Goal: Task Accomplishment & Management: Complete application form

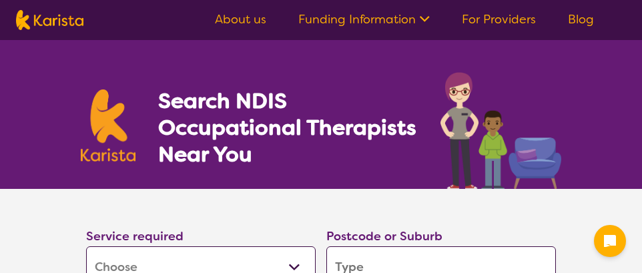
select select "[MEDICAL_DATA]"
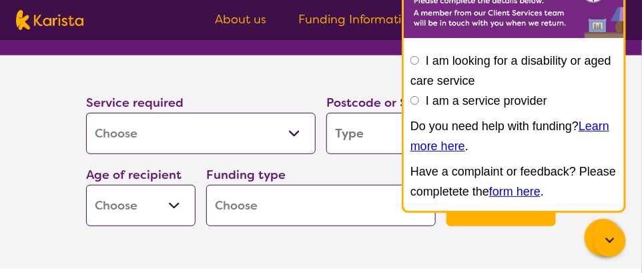
click at [370, 133] on input "search" at bounding box center [441, 133] width 230 height 41
click at [432, 27] on img at bounding box center [514, 2] width 220 height 71
click at [469, 57] on label "I am looking for a disability or aged care service" at bounding box center [511, 70] width 201 height 33
click at [419, 57] on input "I am looking for a disability or aged care service" at bounding box center [415, 60] width 9 height 9
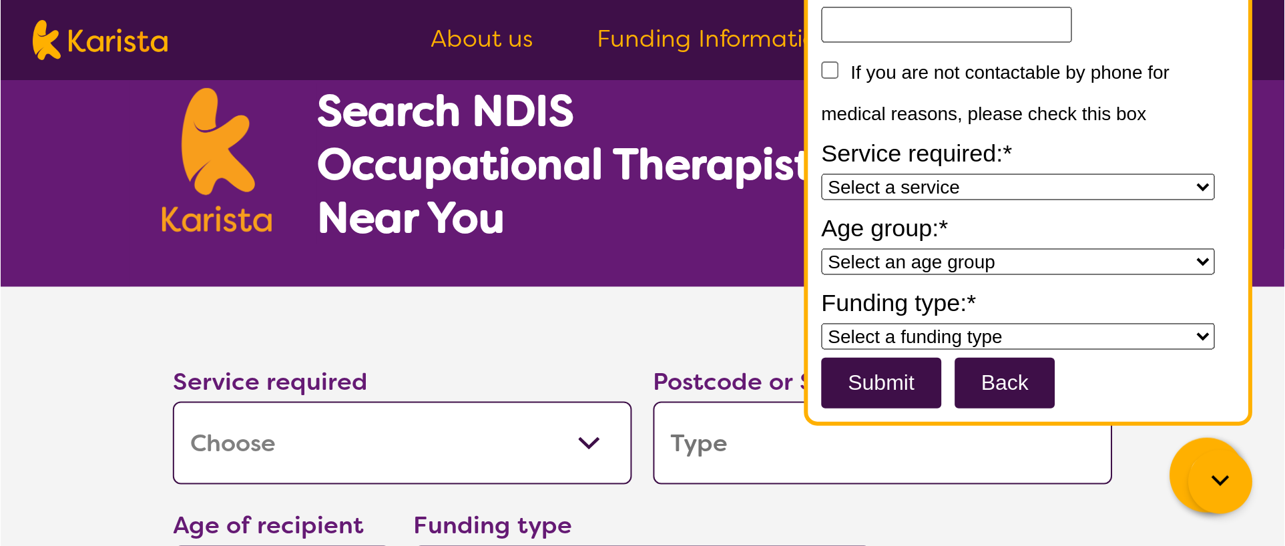
scroll to position [0, 0]
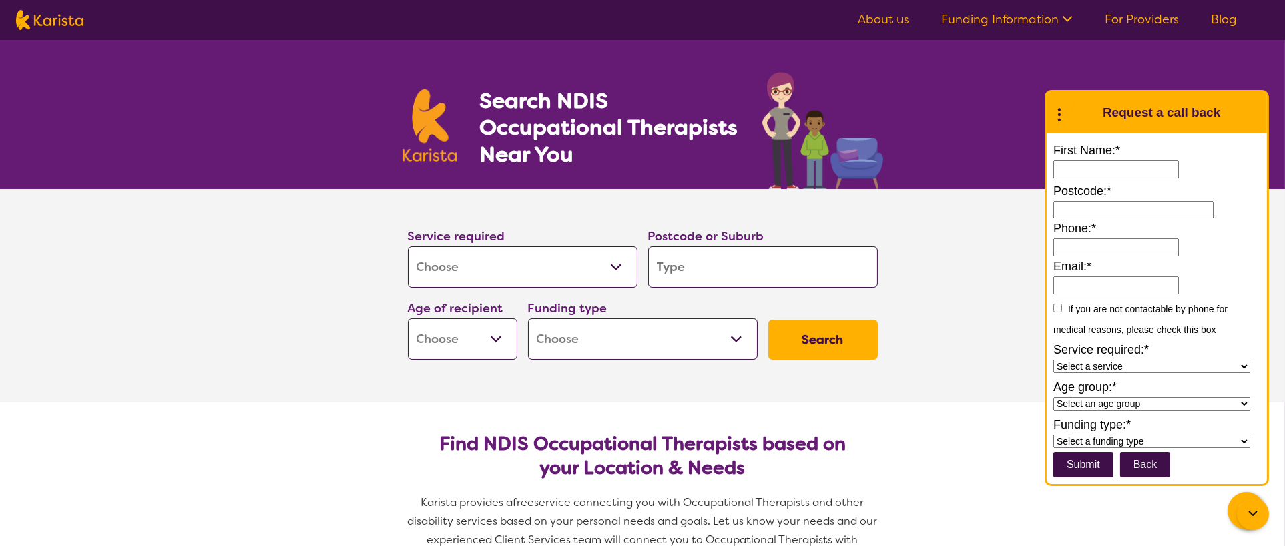
click at [641, 126] on div "Search NDIS Occupational Therapists Near You" at bounding box center [642, 114] width 1285 height 149
click at [641, 264] on input "search" at bounding box center [763, 266] width 230 height 41
type input "7"
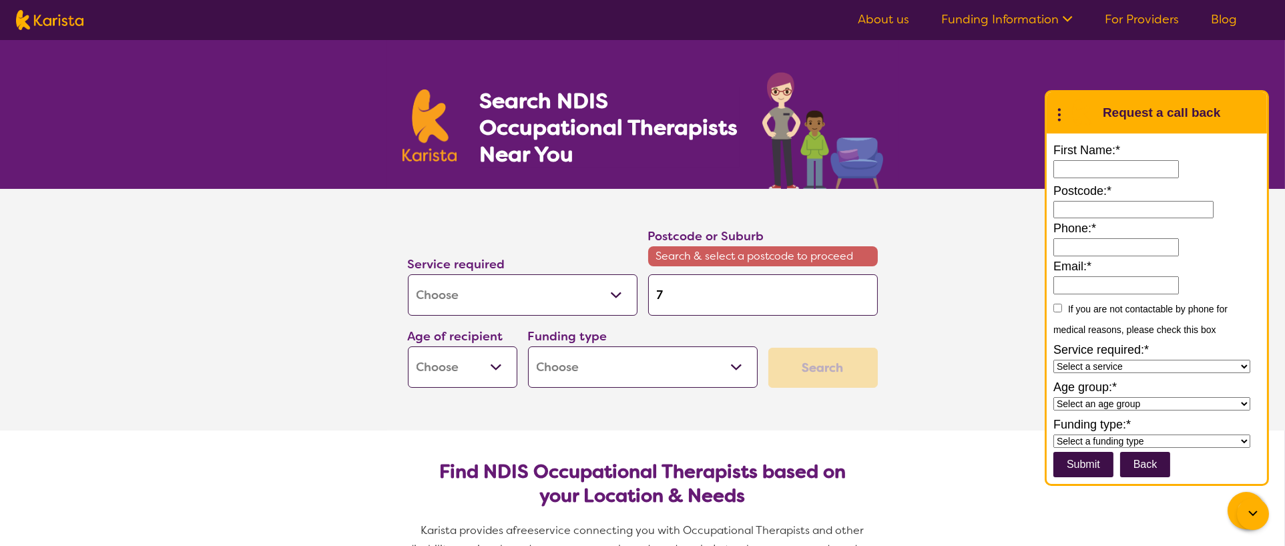
type input "72"
type input "725"
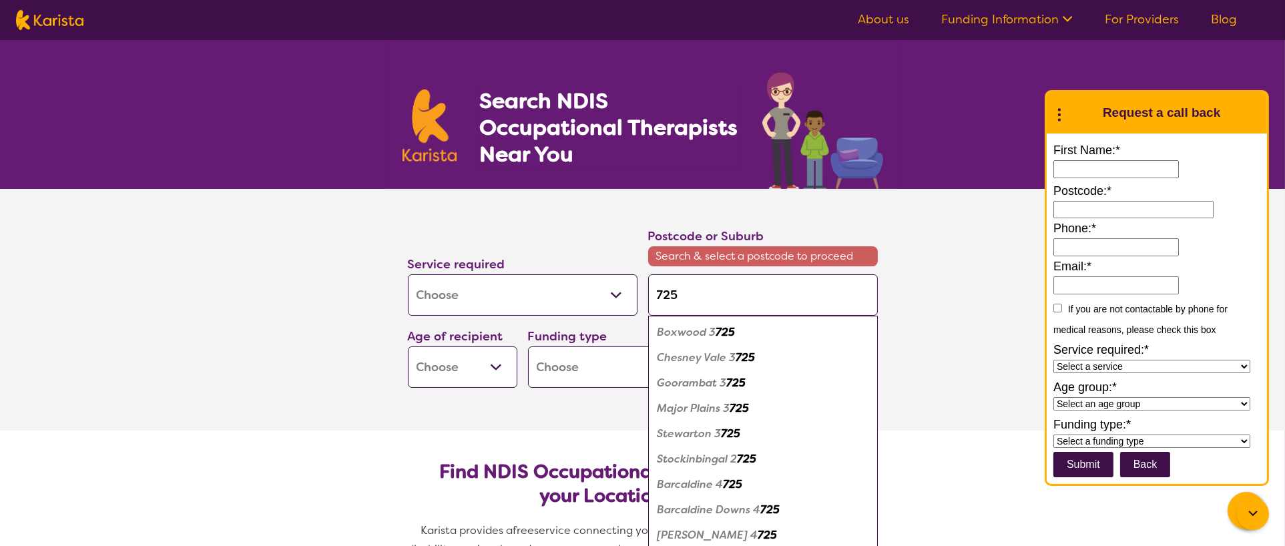
type input "7250"
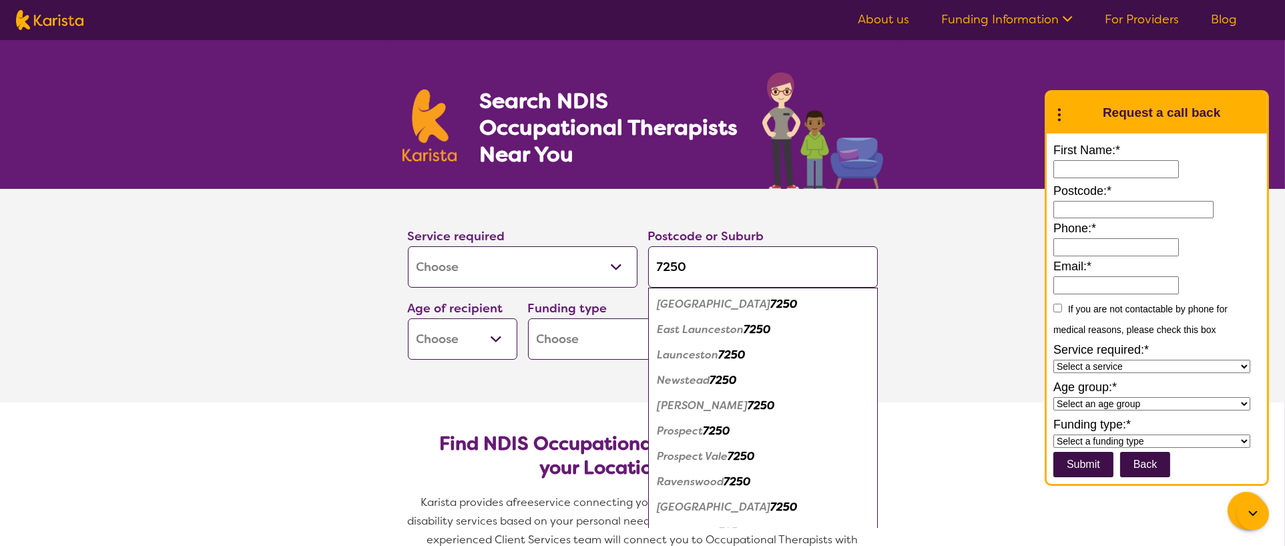
type input "725"
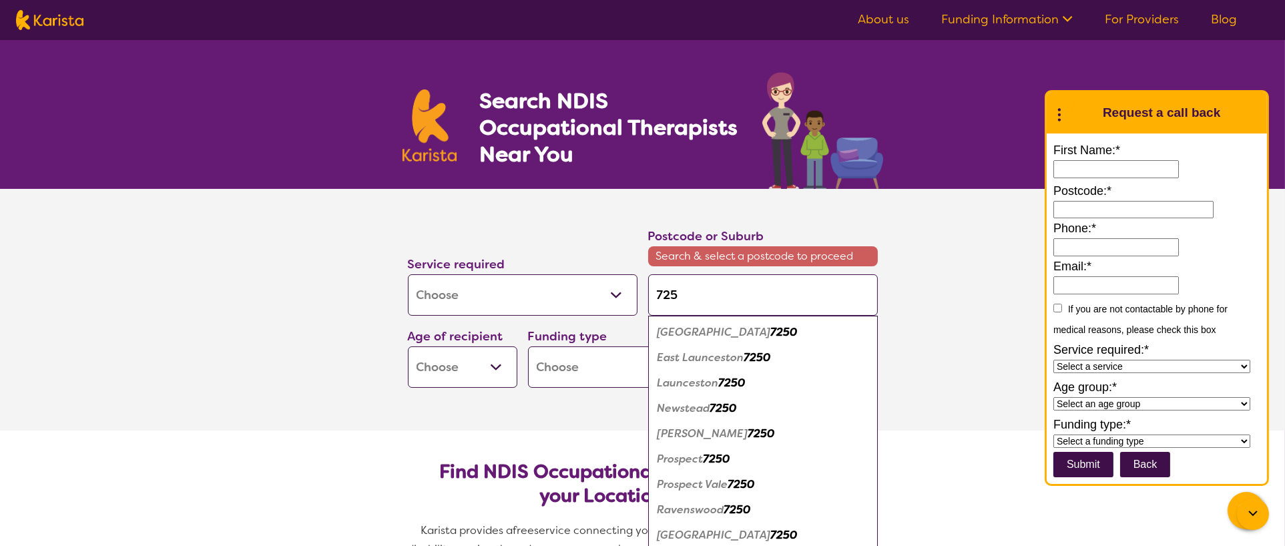
type input "72"
type input "724"
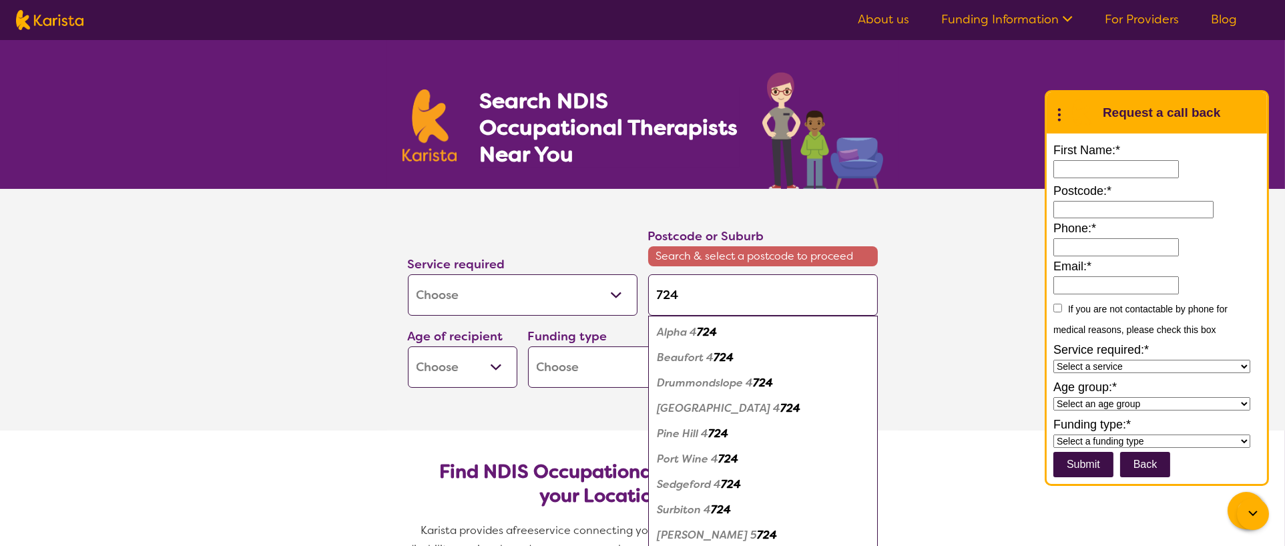
type input "7249"
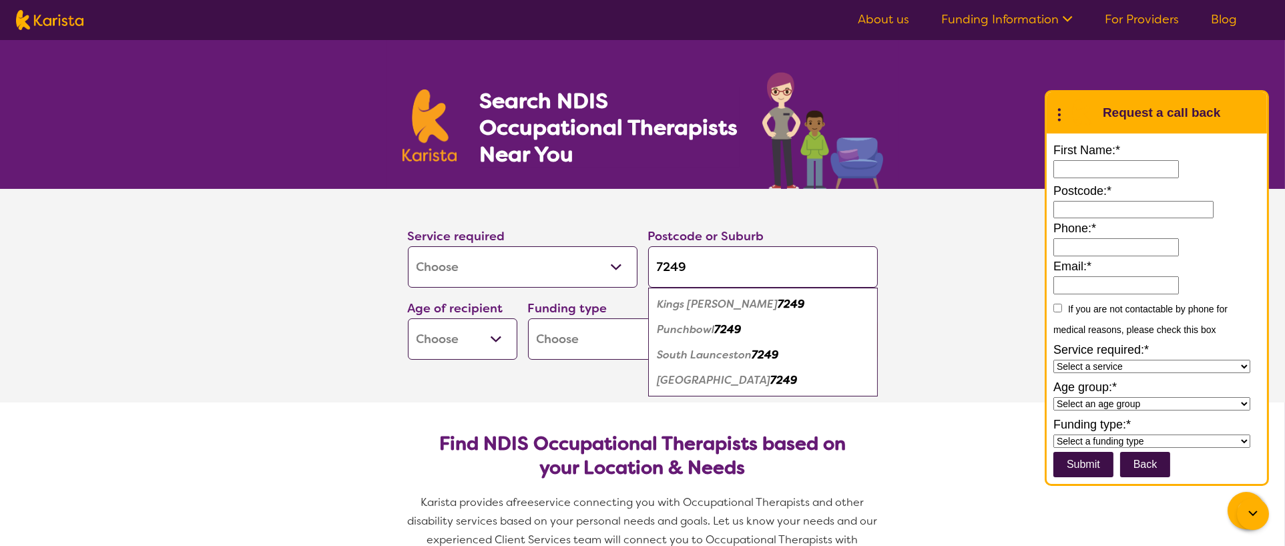
type input "724"
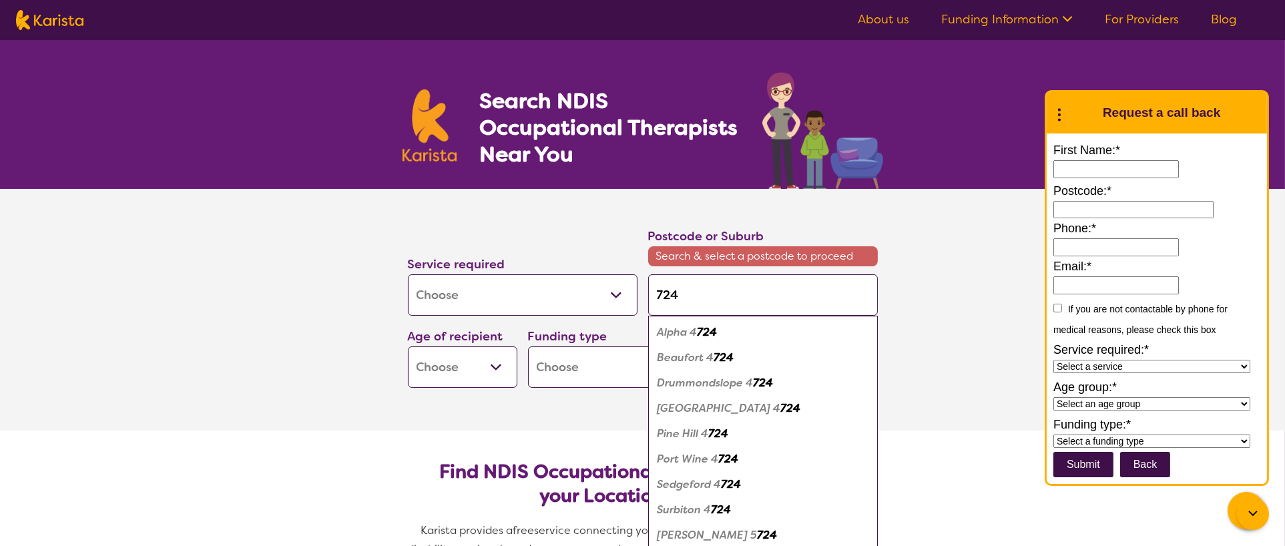
type input "72"
type input "725"
type input "7250"
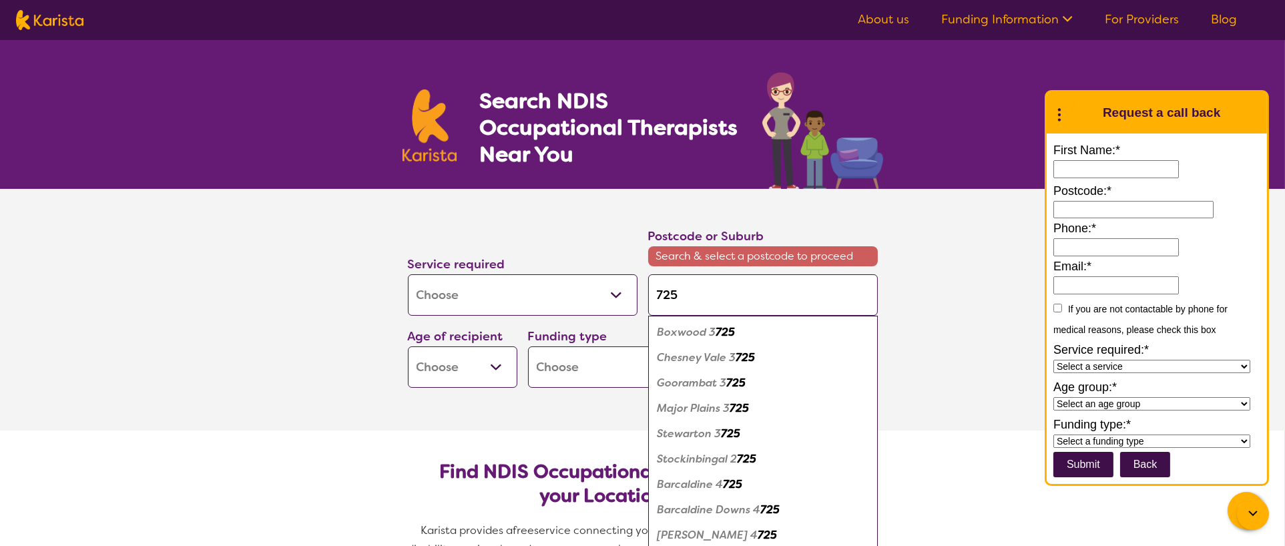
type input "7250"
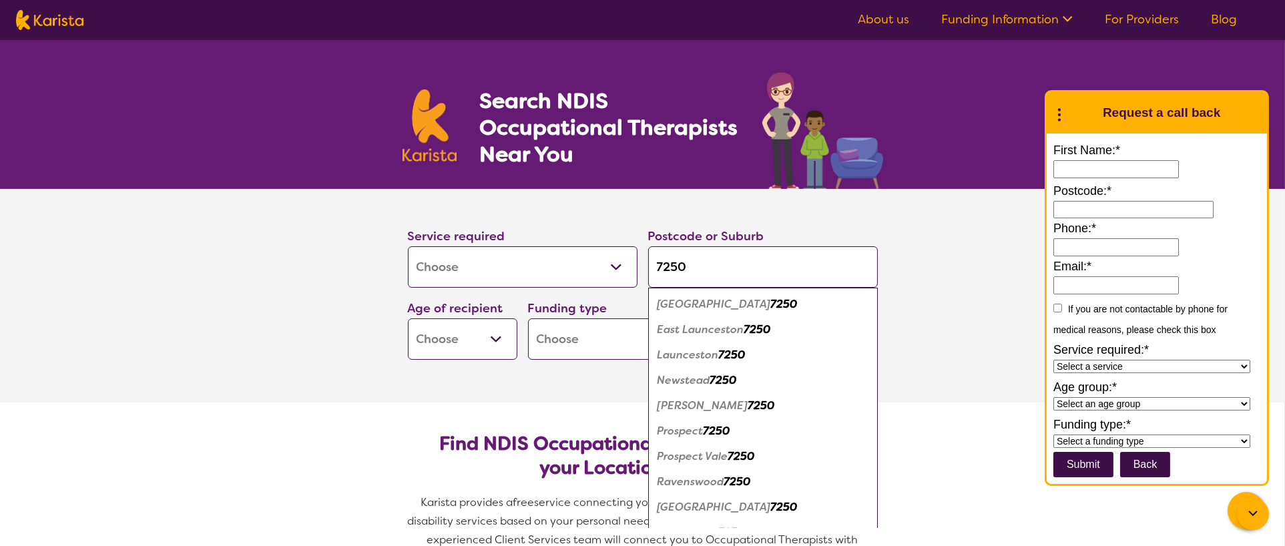
type input "7250"
click at [641, 272] on em "Riverside" at bounding box center [713, 507] width 113 height 14
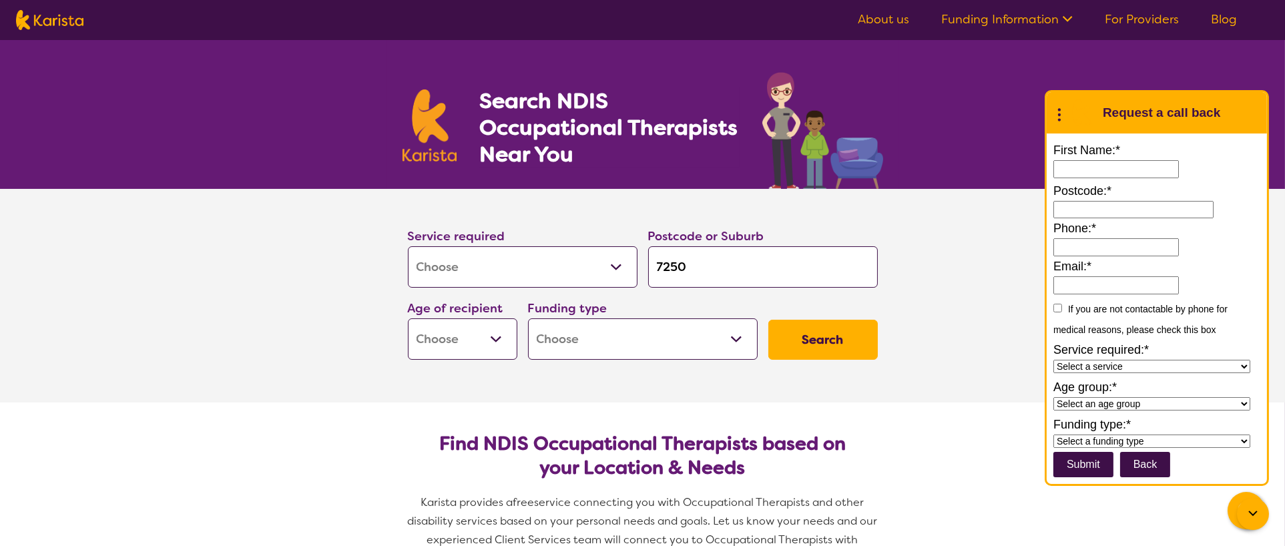
click at [490, 272] on select "Early Childhood - 0 to 9 Child - 10 to 11 Adolescent - 12 to 17 Adult - 18 to 6…" at bounding box center [462, 338] width 109 height 41
select select "AD"
click at [408, 272] on select "Early Childhood - 0 to 9 Child - 10 to 11 Adolescent - 12 to 17 Adult - 18 to 6…" at bounding box center [462, 338] width 109 height 41
select select "AD"
click at [641, 272] on select "Home Care Package (HCP) National Disability Insurance Scheme (NDIS) I don't know" at bounding box center [643, 338] width 230 height 41
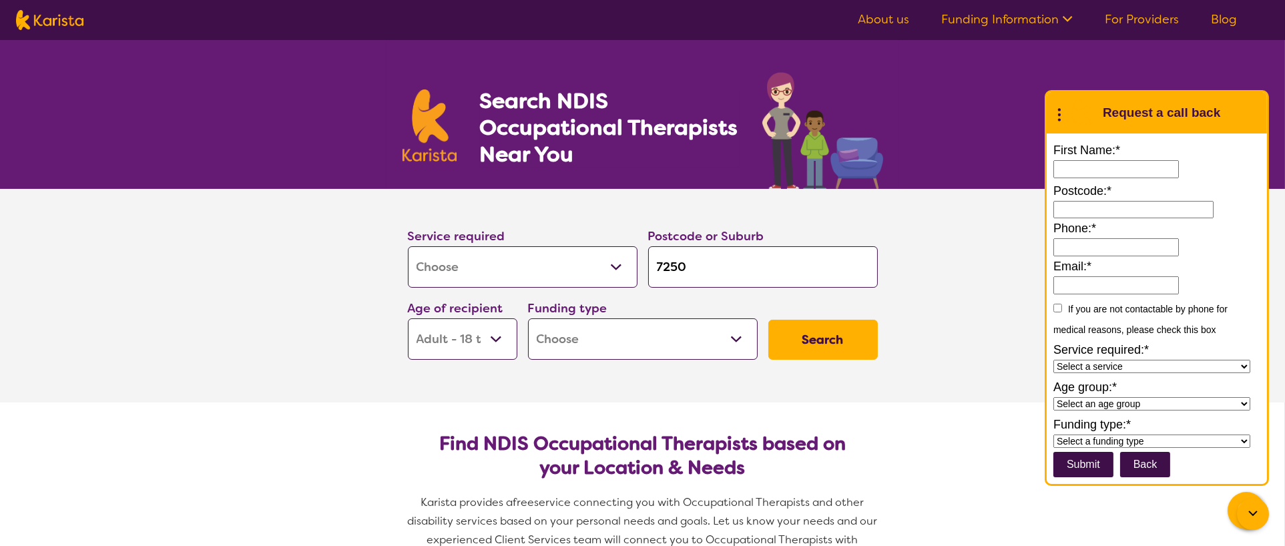
select select "NDIS"
click at [528, 272] on select "Home Care Package (HCP) National Disability Insurance Scheme (NDIS) I don't know" at bounding box center [643, 338] width 230 height 41
select select "NDIS"
click at [641, 272] on button "Search" at bounding box center [822, 340] width 109 height 40
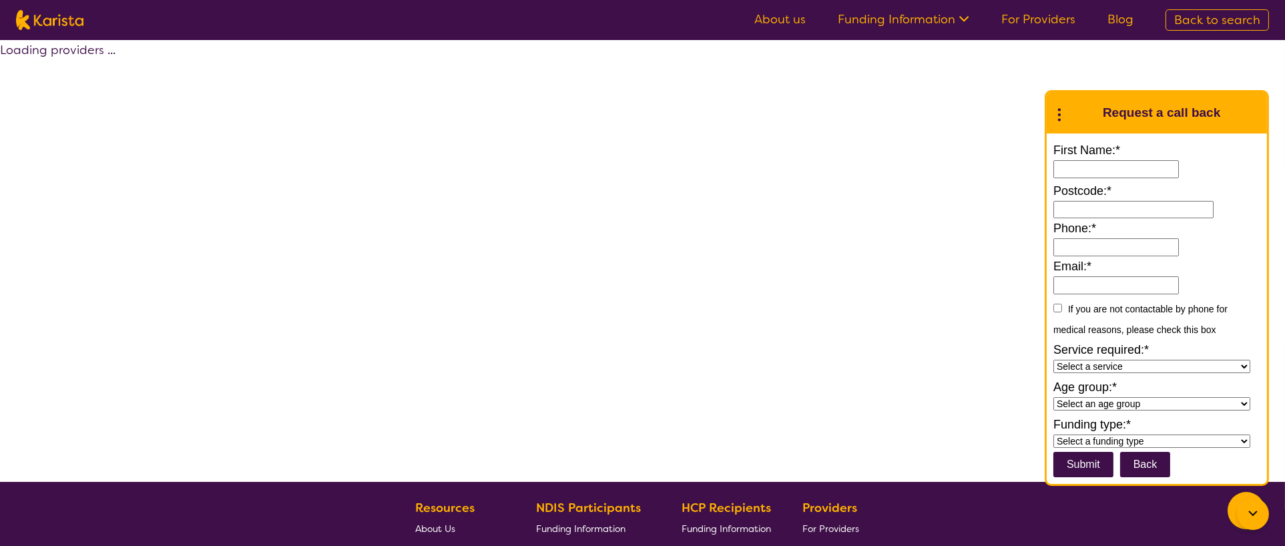
select select "by_score"
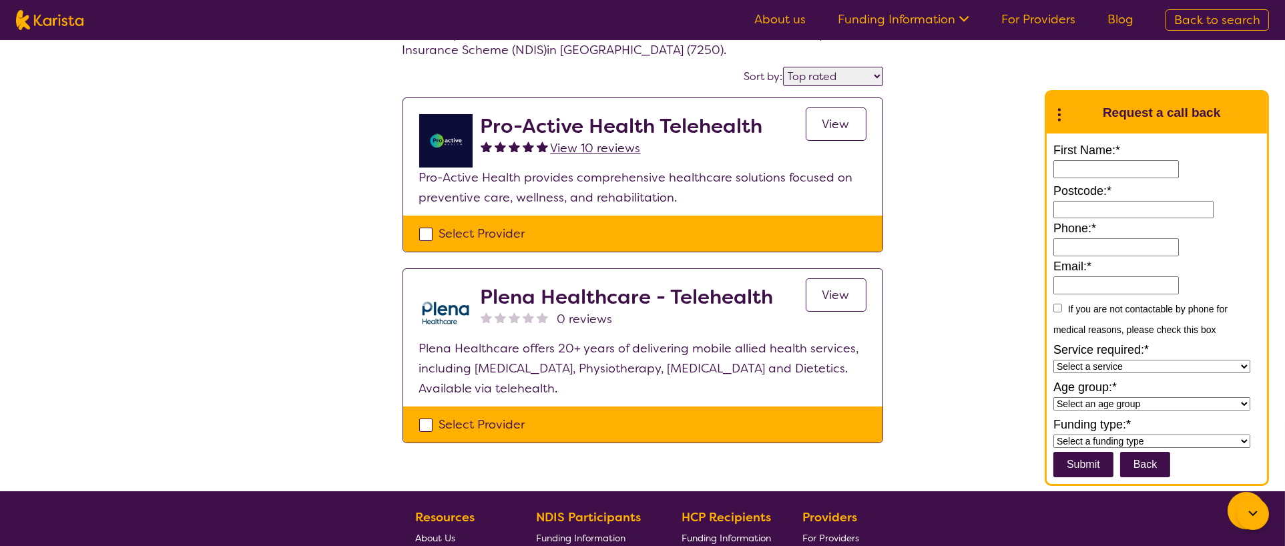
scroll to position [133, 0]
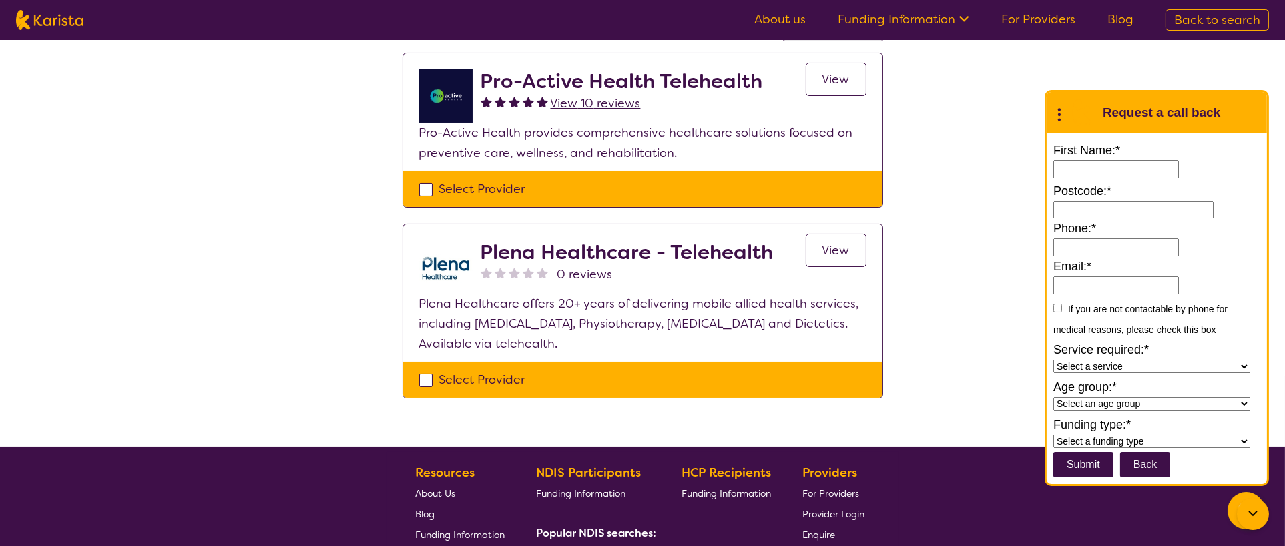
click at [423, 192] on div "Select Provider" at bounding box center [642, 189] width 447 height 20
checkbox input "true"
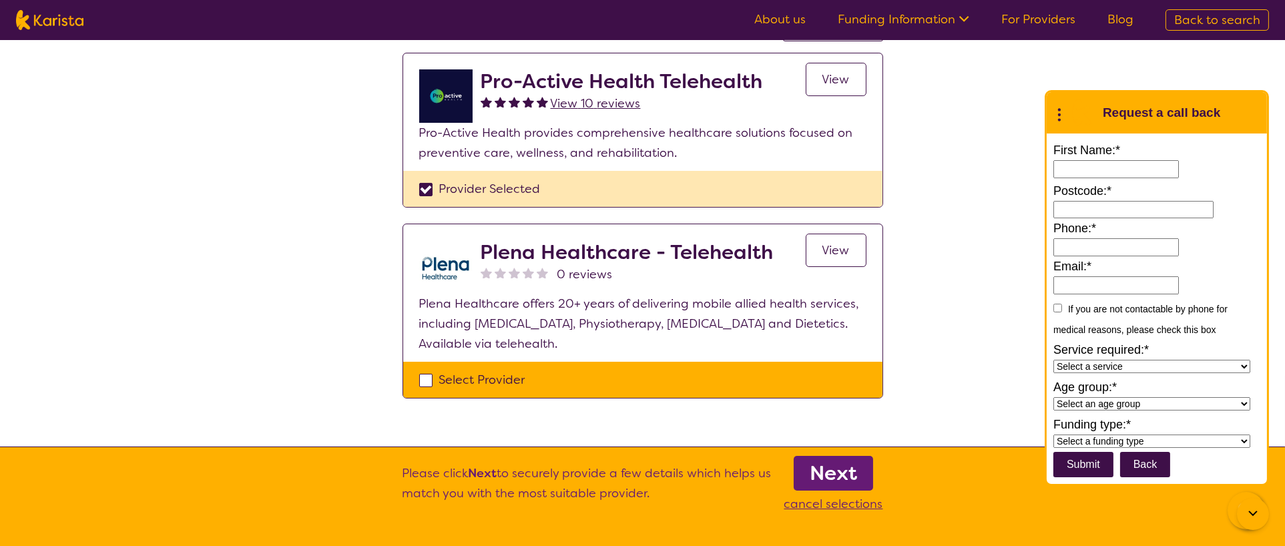
click at [428, 272] on div "Select Provider" at bounding box center [642, 380] width 447 height 20
checkbox input "true"
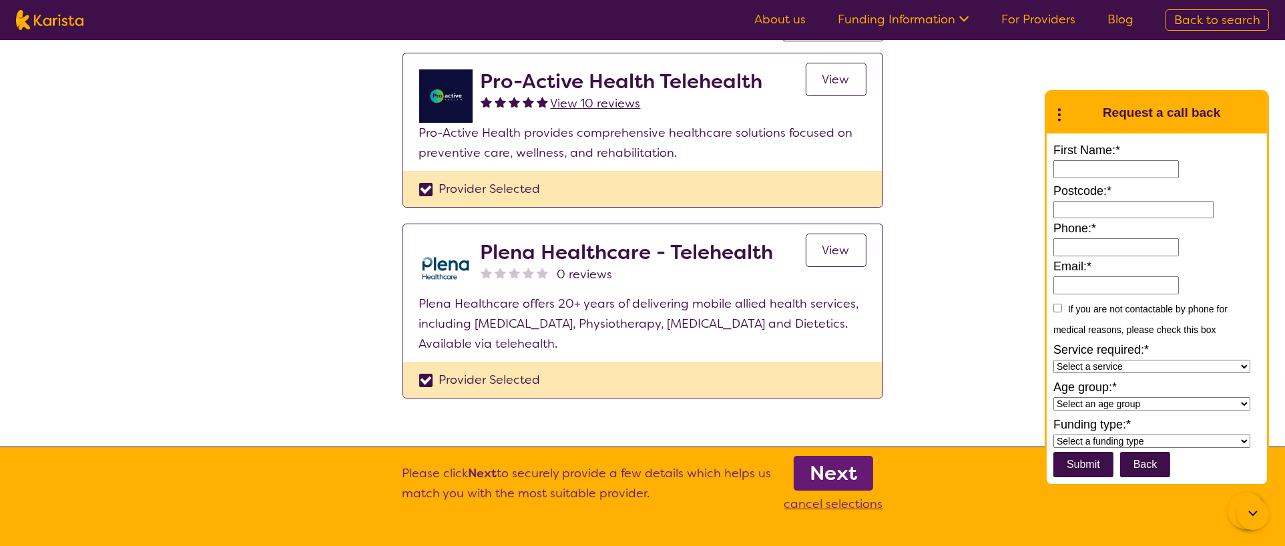
click at [641, 272] on b "Next" at bounding box center [833, 473] width 47 height 27
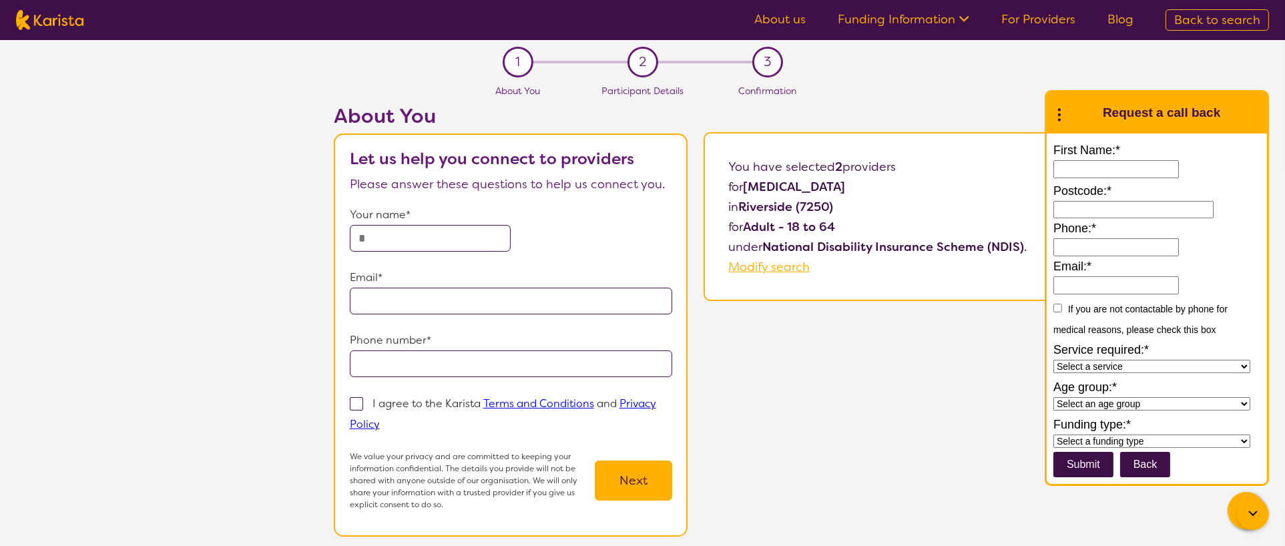
click at [393, 243] on input "text" at bounding box center [431, 238] width 162 height 27
type input "**********"
click at [362, 272] on span at bounding box center [356, 403] width 13 height 13
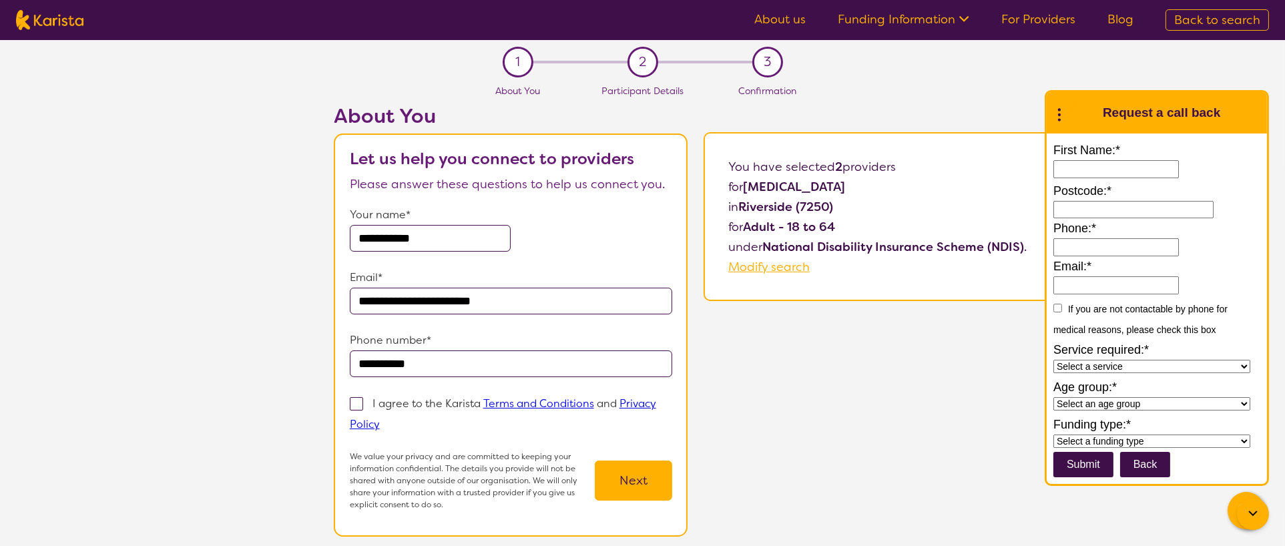
click at [380, 272] on input "I agree to the Karista Terms and Conditions and Privacy Policy" at bounding box center [384, 423] width 9 height 9
checkbox input "true"
click at [622, 272] on button "Next" at bounding box center [633, 481] width 77 height 40
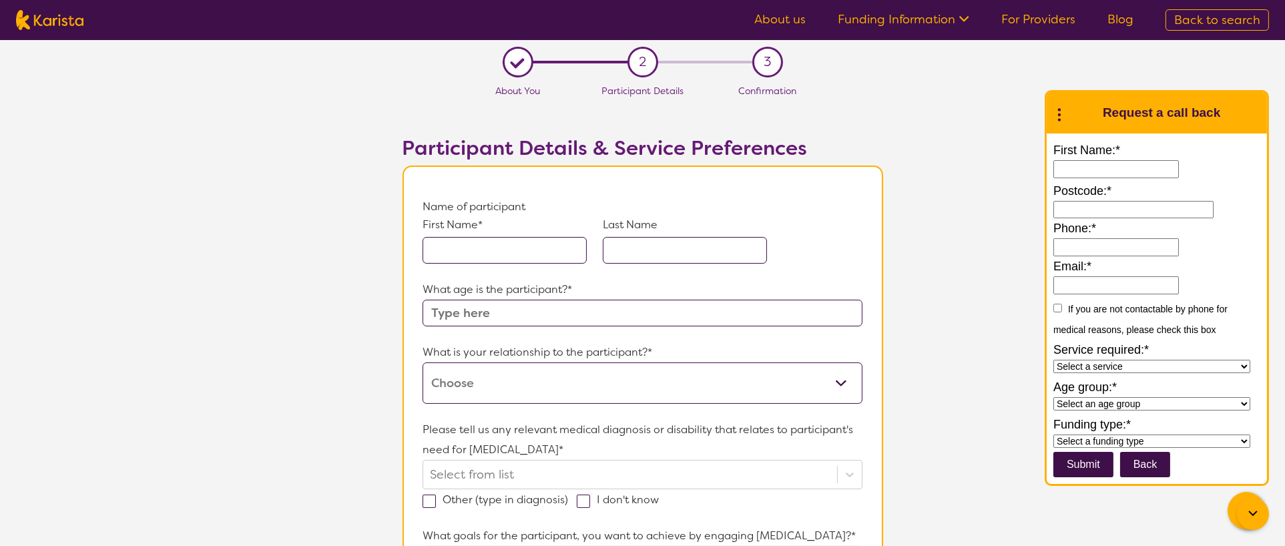
click at [562, 253] on input "text" at bounding box center [505, 250] width 164 height 27
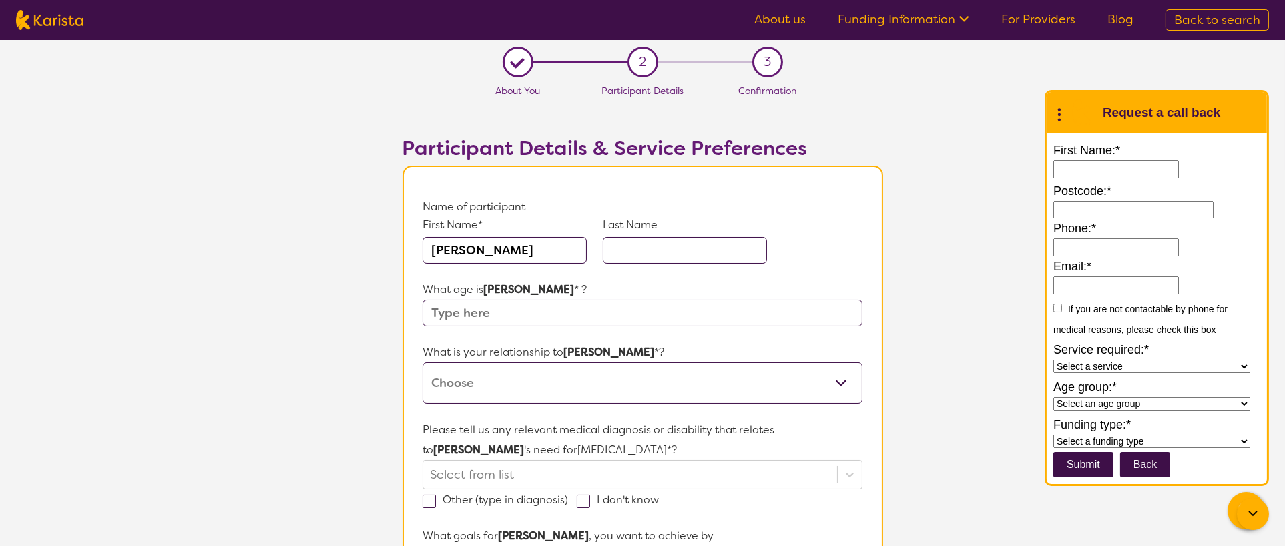
type input "SETH"
type input "SUMMERS"
click at [566, 272] on input "text" at bounding box center [642, 313] width 439 height 27
type input "17"
click at [567, 272] on select "This request is for myself I am their parent I am their child I am their spouse…" at bounding box center [642, 382] width 439 height 41
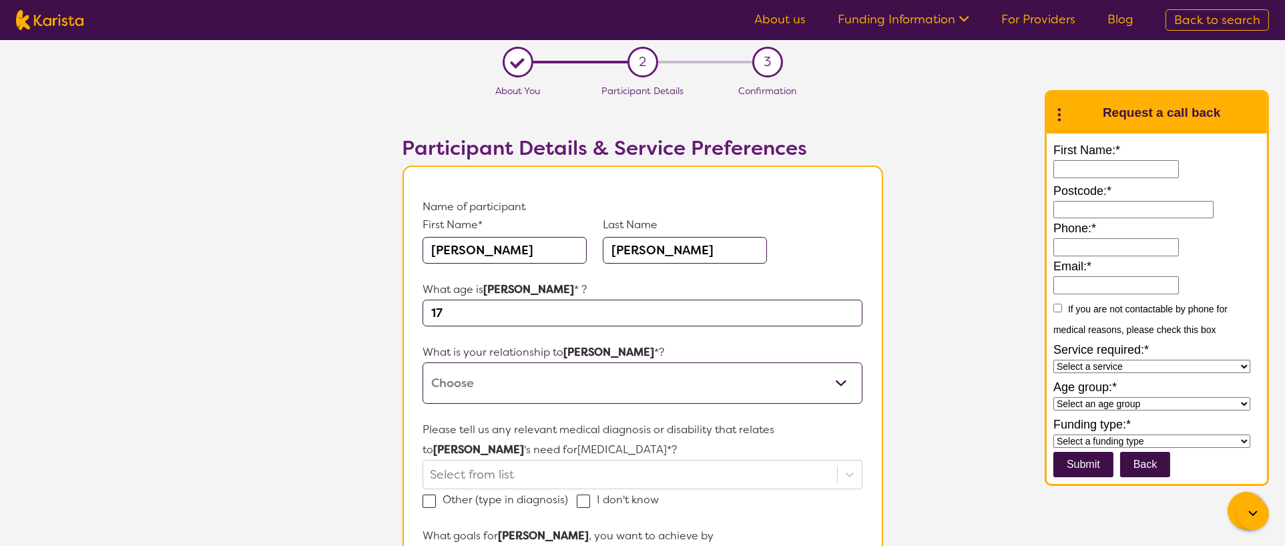
scroll to position [133, 0]
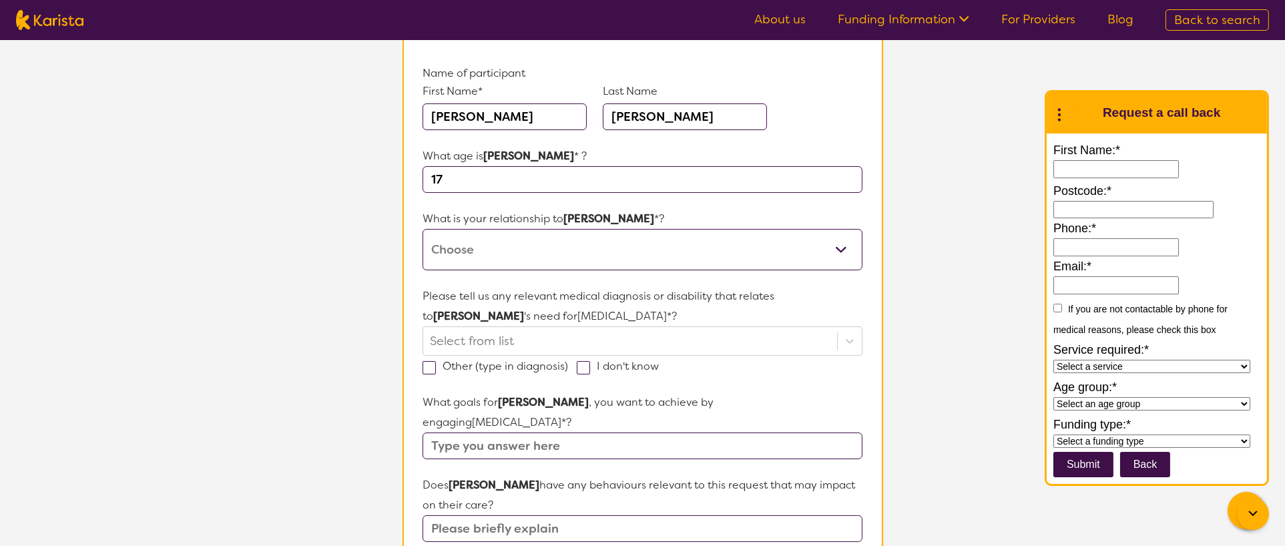
click at [621, 252] on select "This request is for myself I am their parent I am their child I am their spouse…" at bounding box center [642, 249] width 439 height 41
select select "Other"
click at [423, 229] on select "This request is for myself I am their parent I am their child I am their spouse…" at bounding box center [642, 249] width 439 height 41
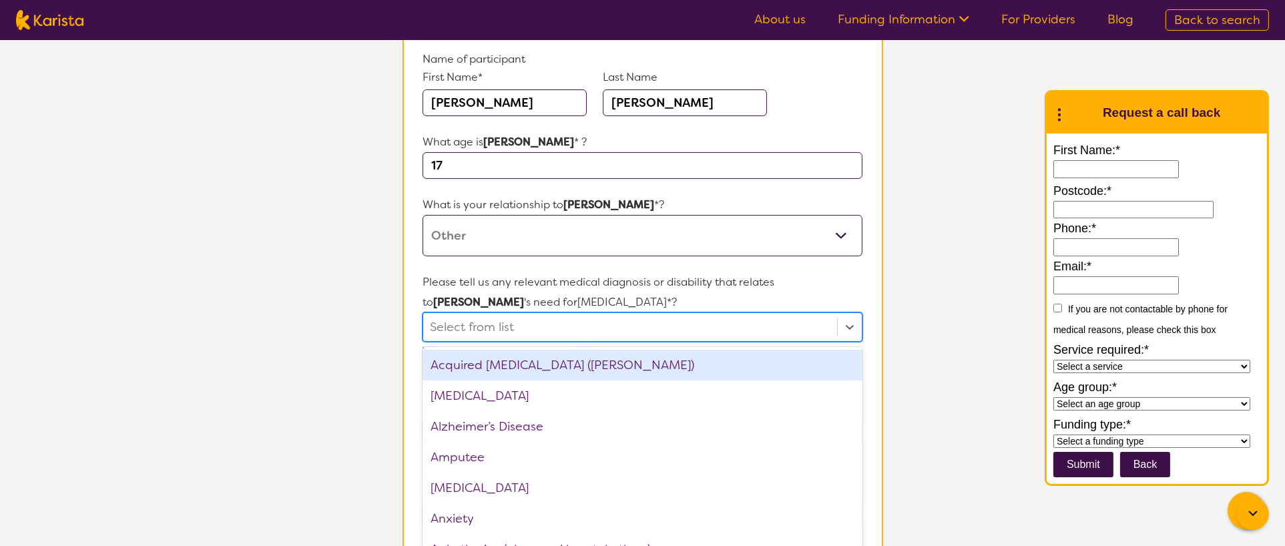
scroll to position [152, 0]
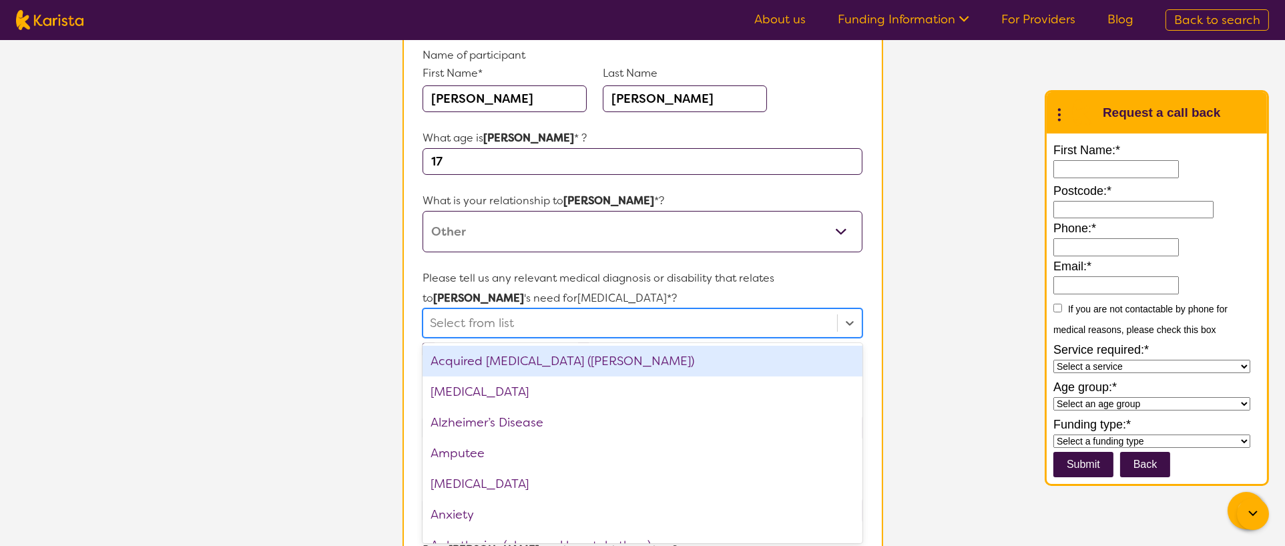
click at [641, 272] on div "Select from list" at bounding box center [629, 323] width 413 height 28
click at [641, 272] on div "Acquired brain injury (ABI)" at bounding box center [642, 361] width 439 height 31
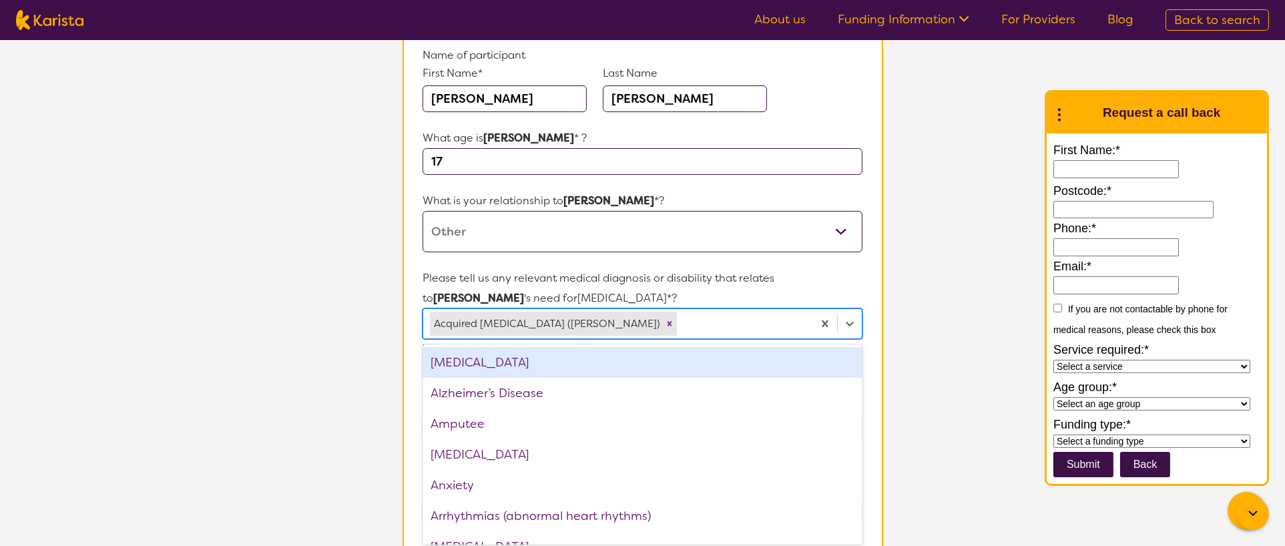
click at [641, 272] on div "ADHD" at bounding box center [642, 362] width 439 height 31
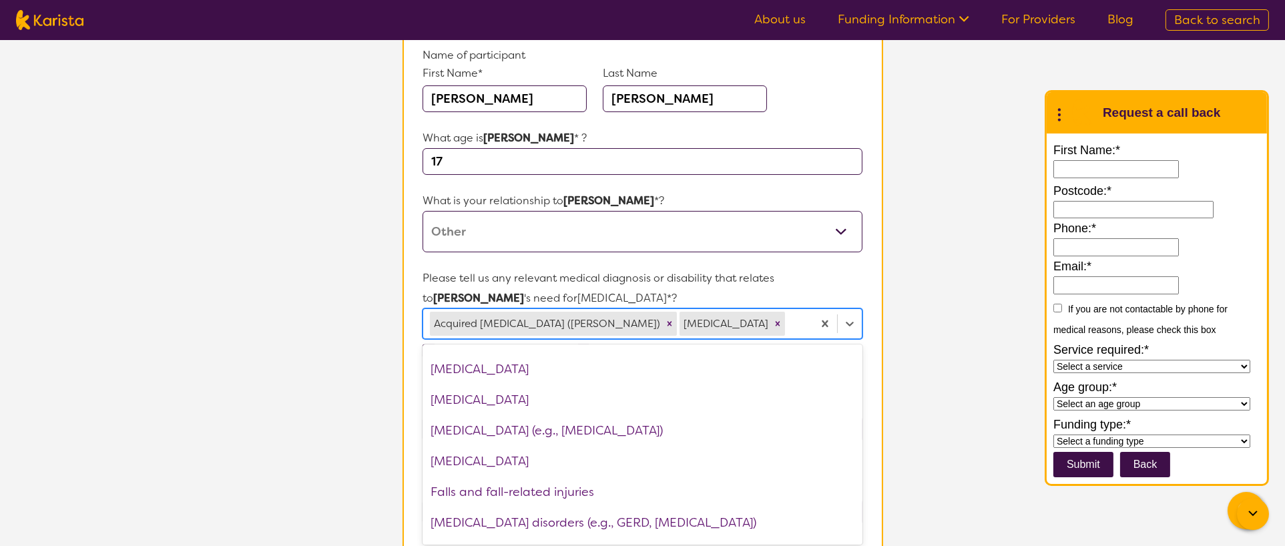
scroll to position [773, 0]
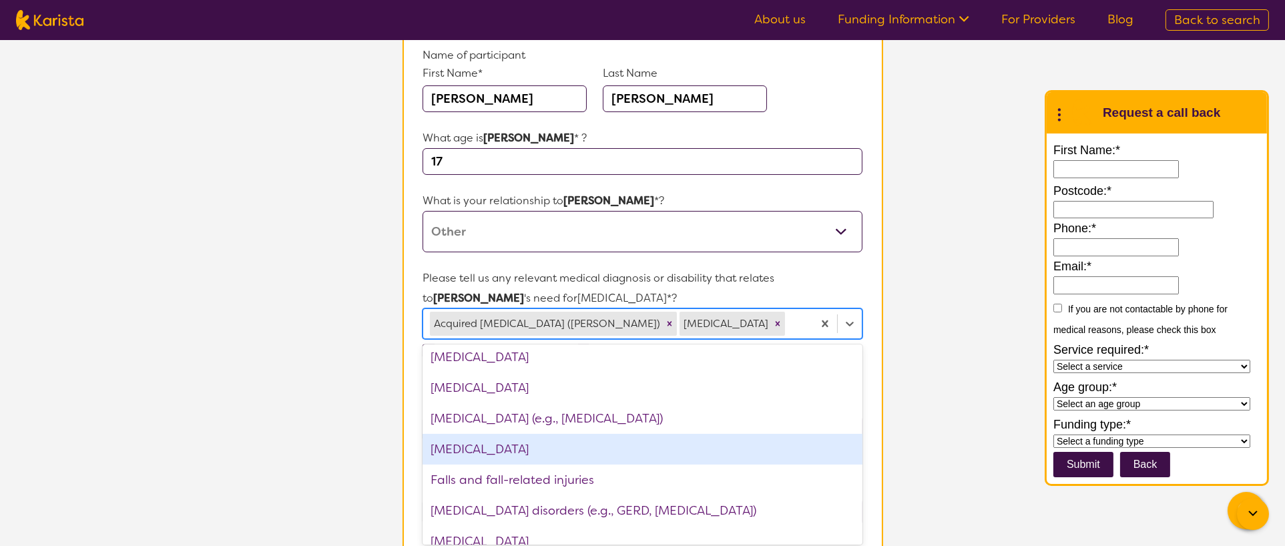
click at [641, 272] on div "Epilepsy" at bounding box center [642, 449] width 439 height 31
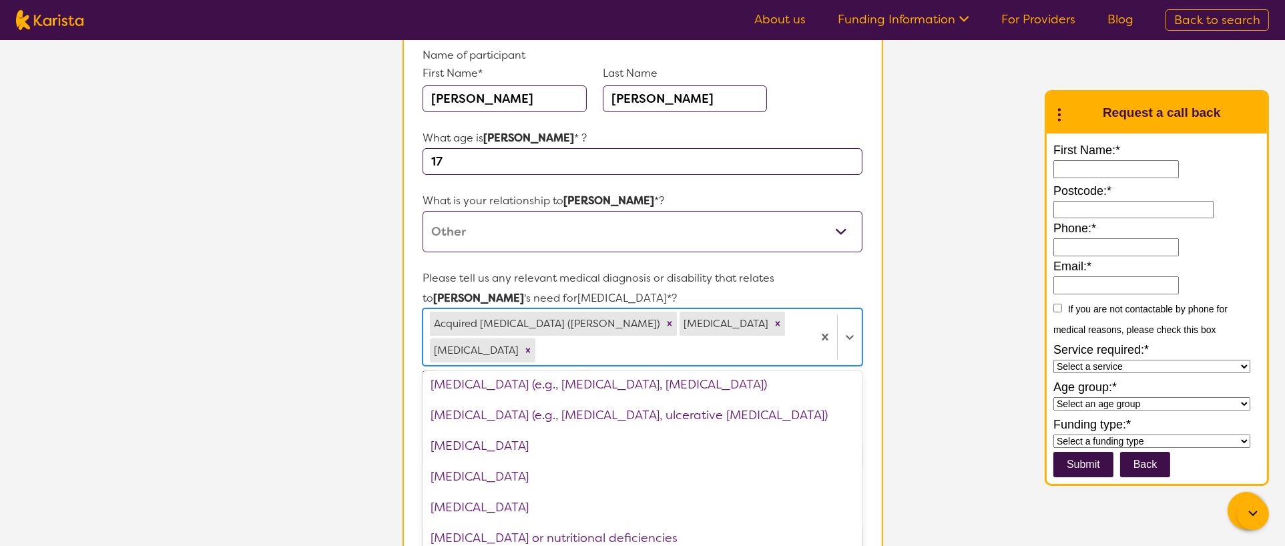
scroll to position [1091, 0]
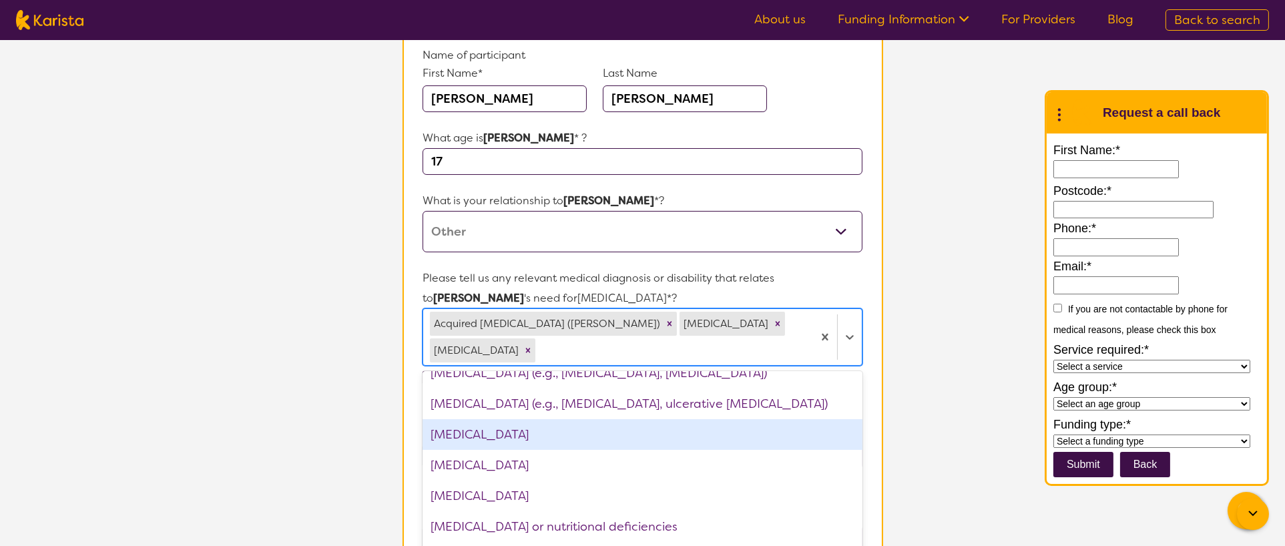
click at [641, 272] on div "Intellectual Disability" at bounding box center [642, 434] width 439 height 31
click at [641, 272] on div "Learning difficulty" at bounding box center [642, 434] width 439 height 31
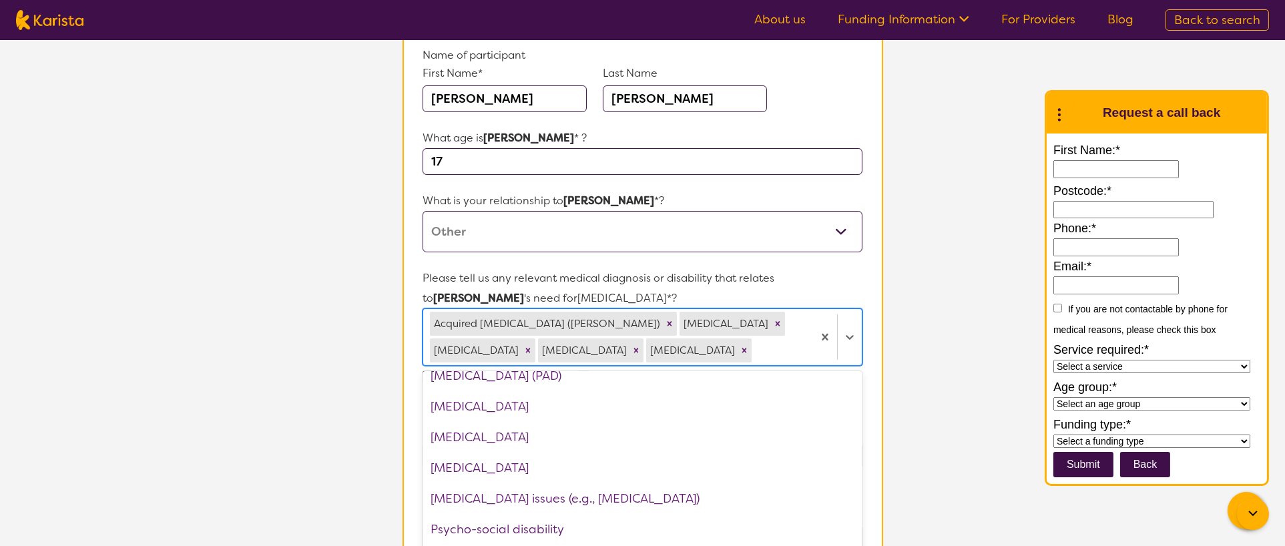
scroll to position [1583, 0]
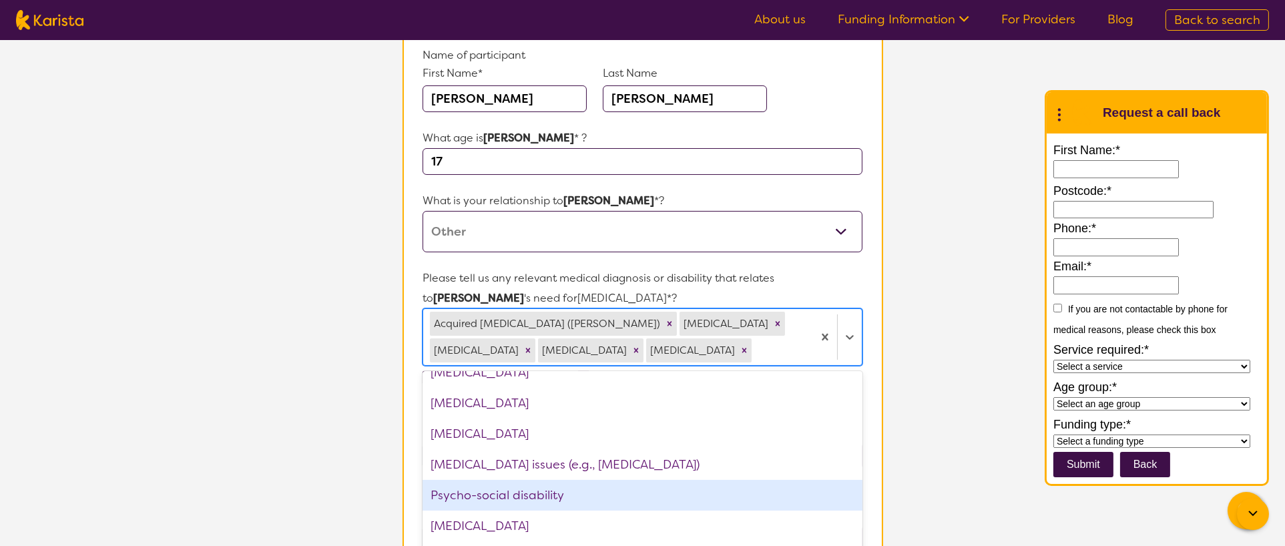
click at [641, 272] on div "Psycho-social disability" at bounding box center [642, 495] width 439 height 31
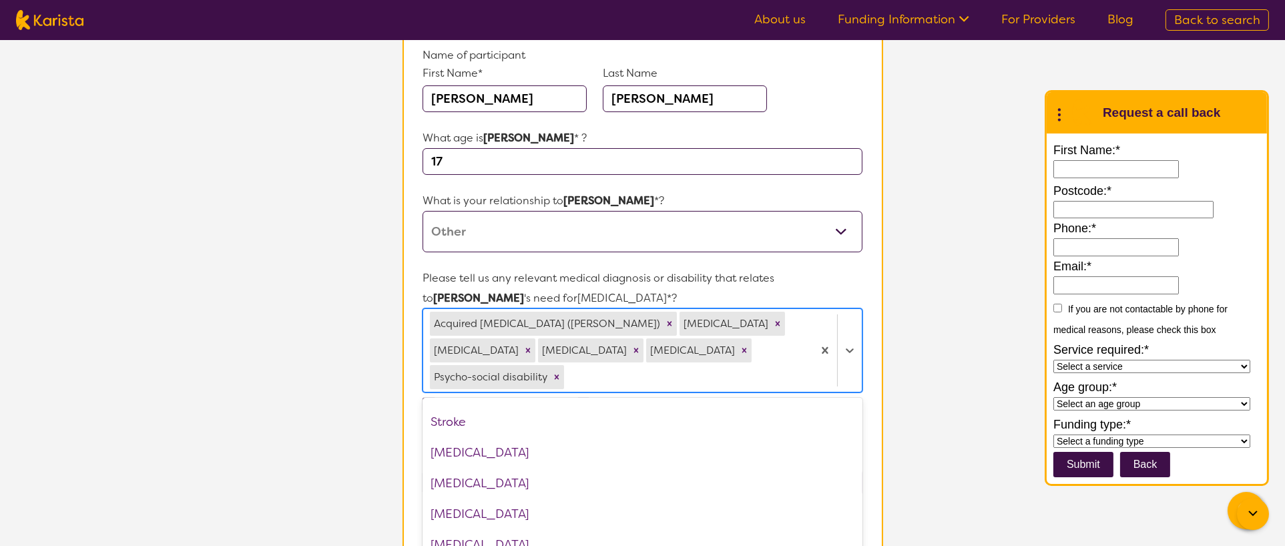
scroll to position [1923, 0]
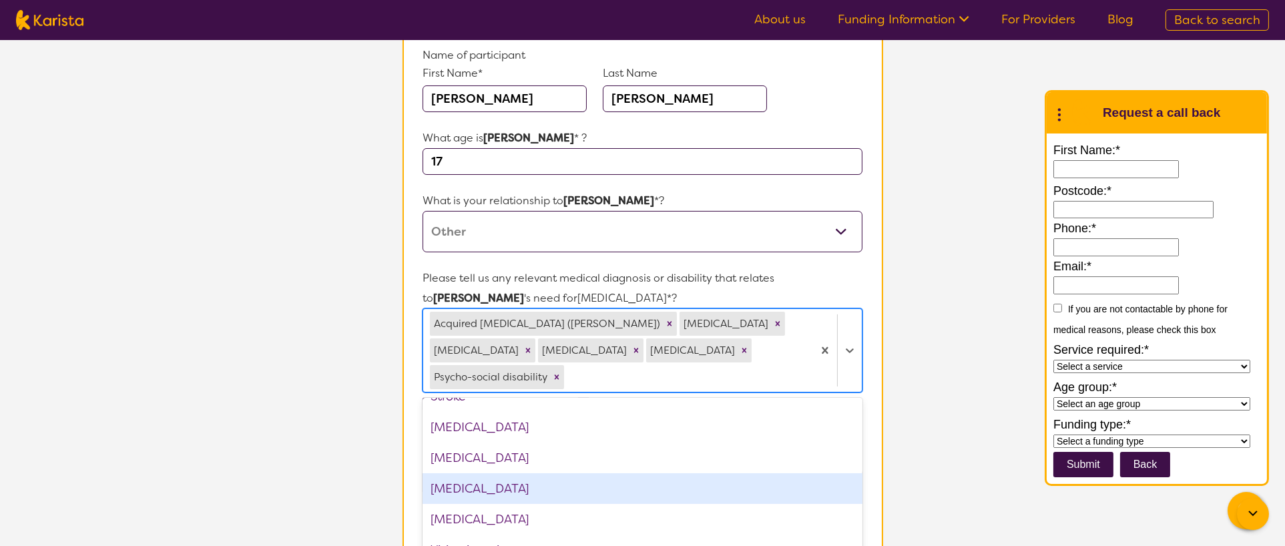
click at [641, 272] on div "Traumatic brain injury" at bounding box center [642, 488] width 439 height 31
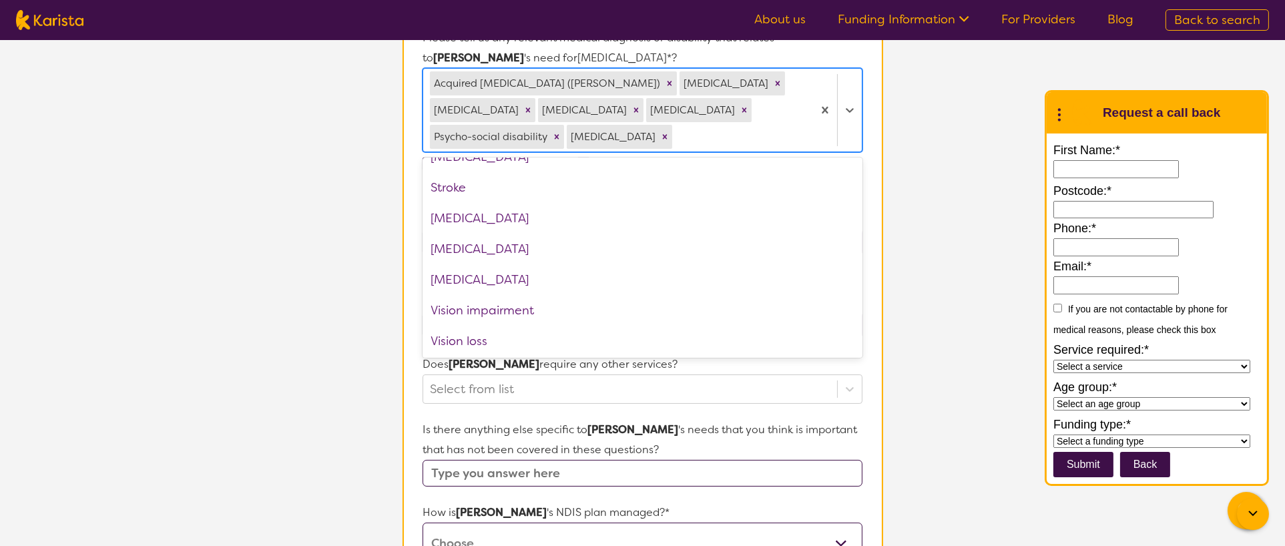
scroll to position [419, 0]
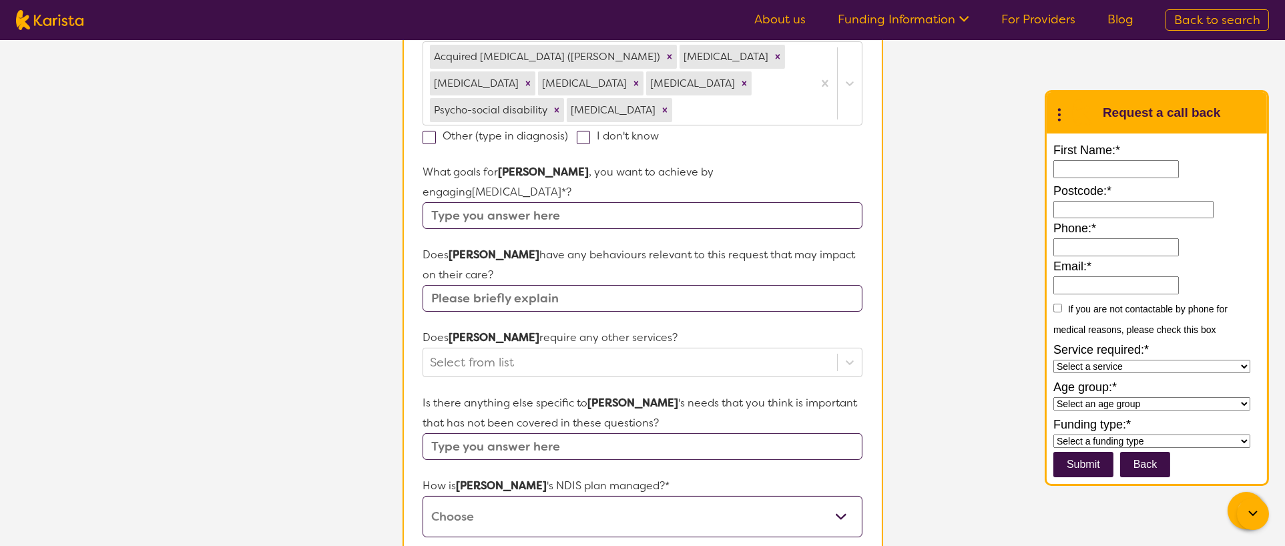
click at [641, 272] on input "text" at bounding box center [642, 446] width 439 height 27
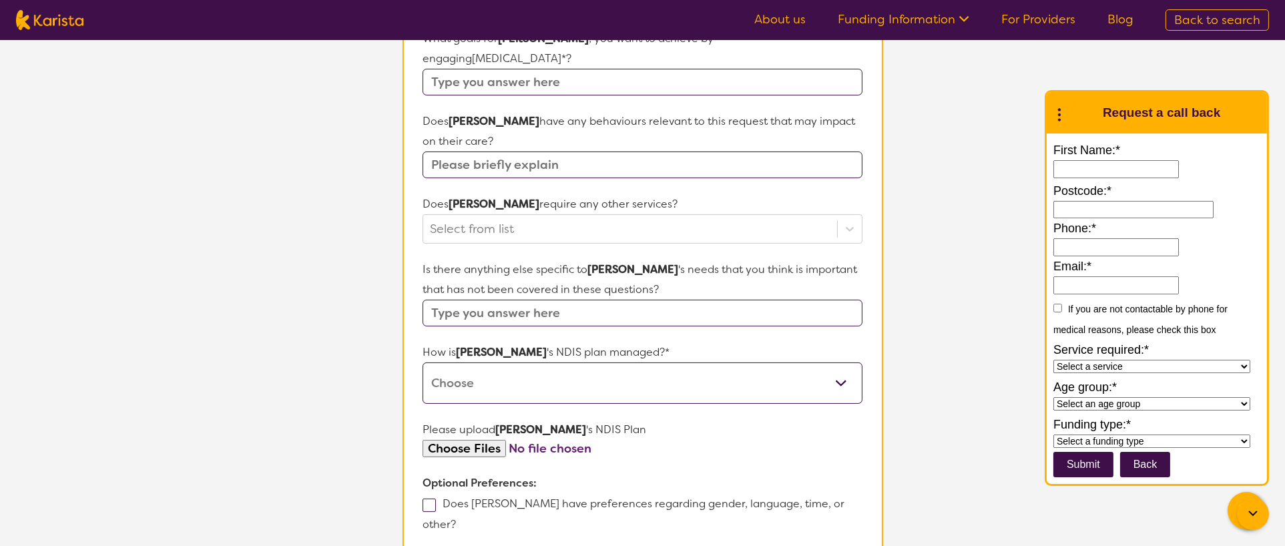
click at [641, 272] on select "Self-managed NDIS plan Managed by a registered plan management provider (not th…" at bounding box center [642, 382] width 439 height 41
select select "Agency Managed"
click at [423, 272] on select "Self-managed NDIS plan Managed by a registered plan management provider (not th…" at bounding box center [642, 382] width 439 height 41
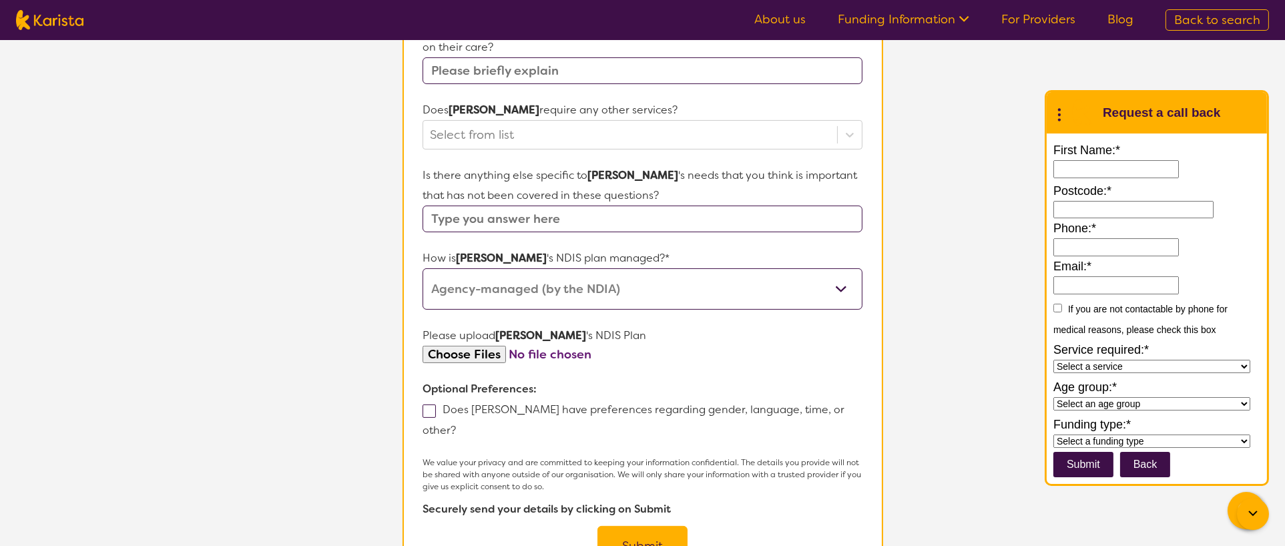
scroll to position [686, 0]
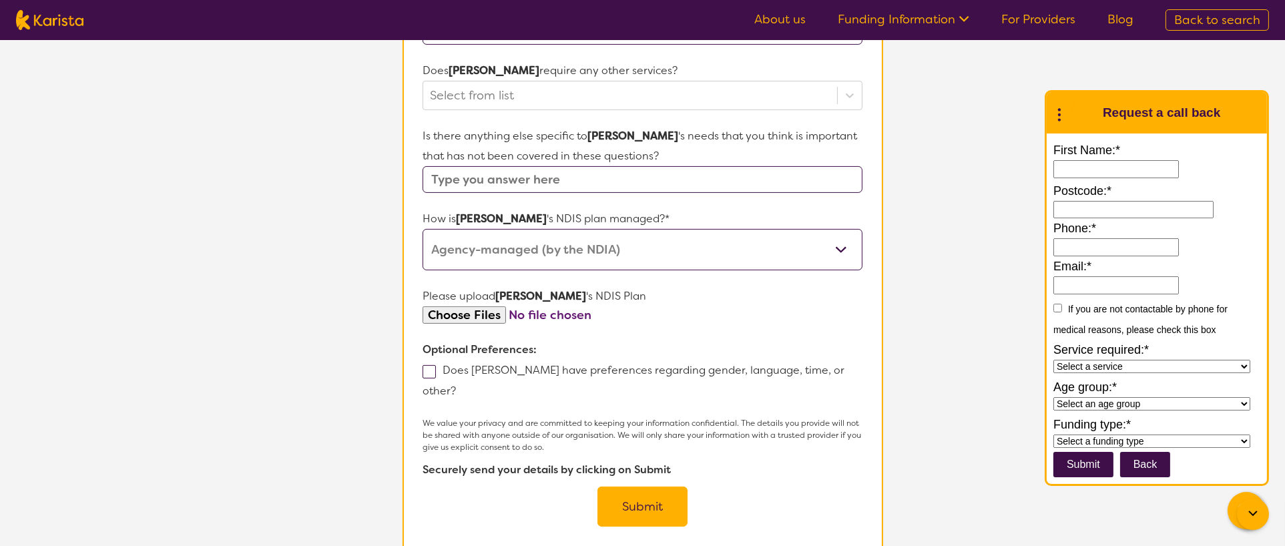
click at [635, 272] on button "Submit" at bounding box center [642, 507] width 90 height 40
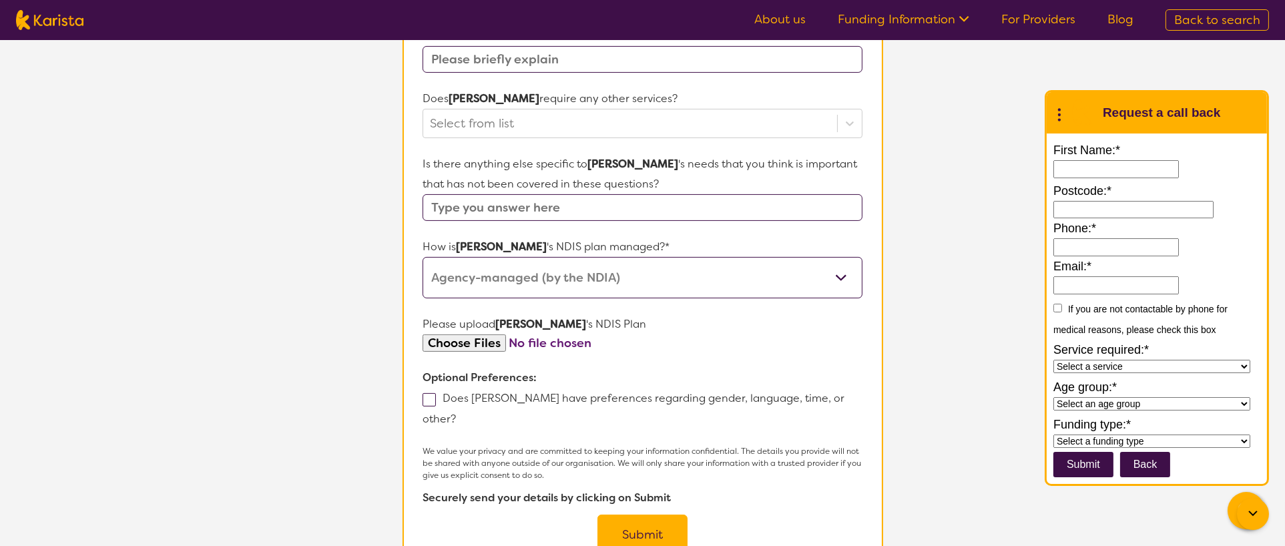
scroll to position [338, 0]
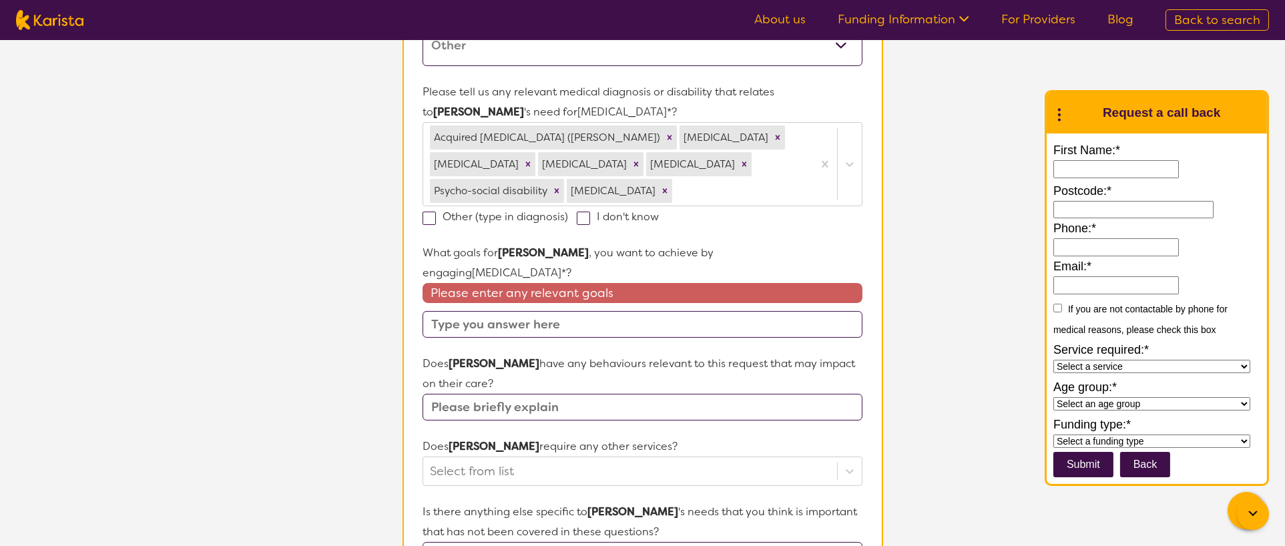
click at [639, 272] on input "text" at bounding box center [642, 324] width 439 height 27
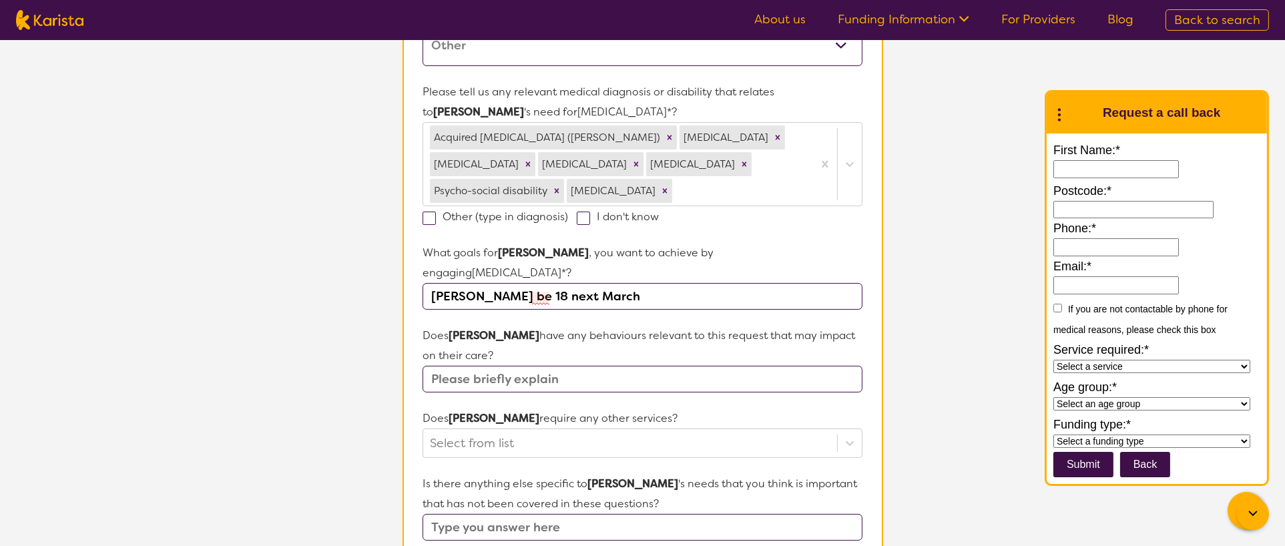
drag, startPoint x: 461, startPoint y: 269, endPoint x: 473, endPoint y: 287, distance: 21.3
click at [463, 272] on input "Seth eill be 18 next March" at bounding box center [642, 296] width 439 height 27
click at [627, 272] on input "Seth will be 18 next March" at bounding box center [642, 296] width 439 height 27
click at [612, 272] on input "Seth will be 18 next March and needs an OT" at bounding box center [642, 296] width 439 height 27
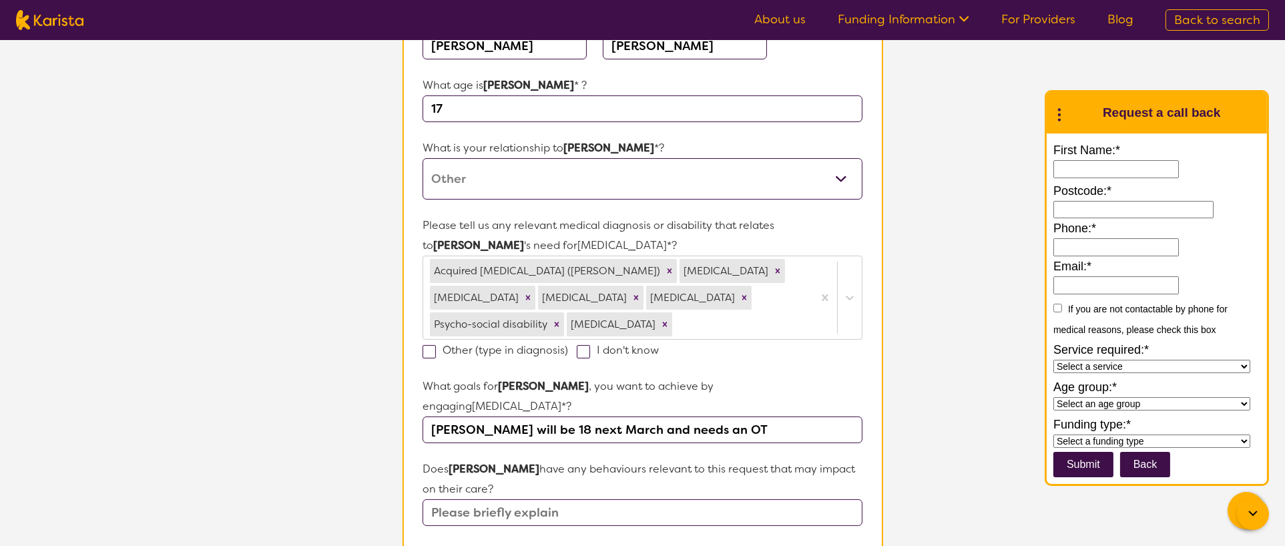
click at [641, 272] on input "Seth will be 18 next March and needs an OT" at bounding box center [642, 430] width 439 height 27
drag, startPoint x: 702, startPoint y: 398, endPoint x: 776, endPoint y: 402, distance: 74.2
click at [641, 272] on input "Seth will be 18 next March and needs an OT hOME & lIVING aSSESSMEN" at bounding box center [642, 430] width 439 height 27
drag, startPoint x: 688, startPoint y: 404, endPoint x: 700, endPoint y: 411, distance: 14.1
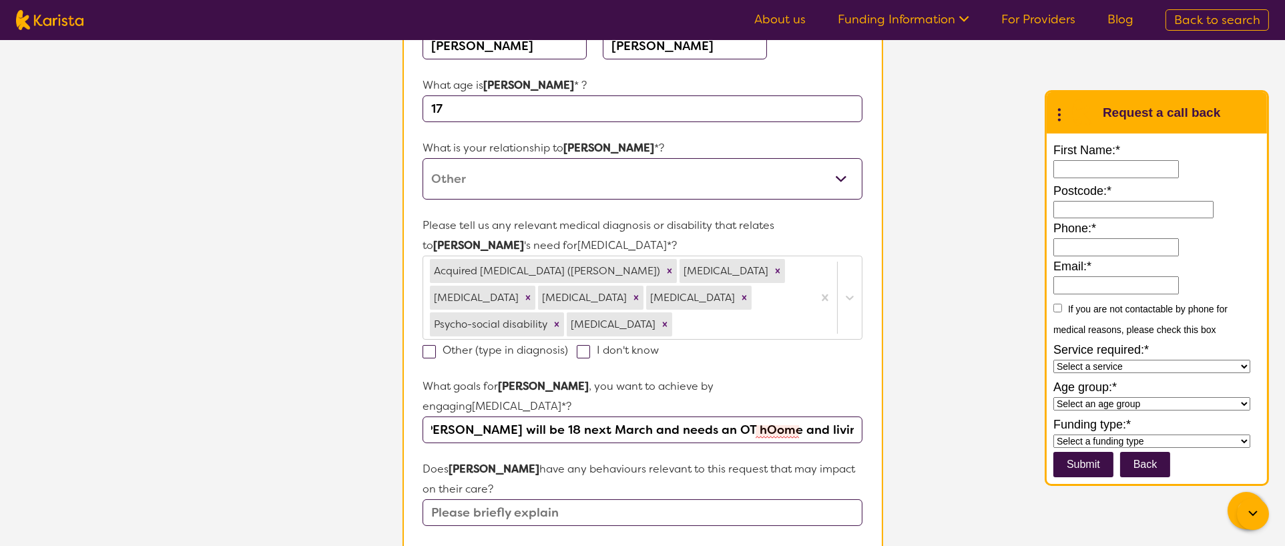
click at [641, 272] on input "Seth will be 18 next March and needs an OT hOome and living assessment aSSESSMEN" at bounding box center [642, 430] width 439 height 27
click at [641, 272] on input "Seth will be 18 next March and needs an OT home and living assessment aSSESSMEN" at bounding box center [642, 430] width 439 height 27
click at [641, 272] on input "text" at bounding box center [642, 512] width 439 height 27
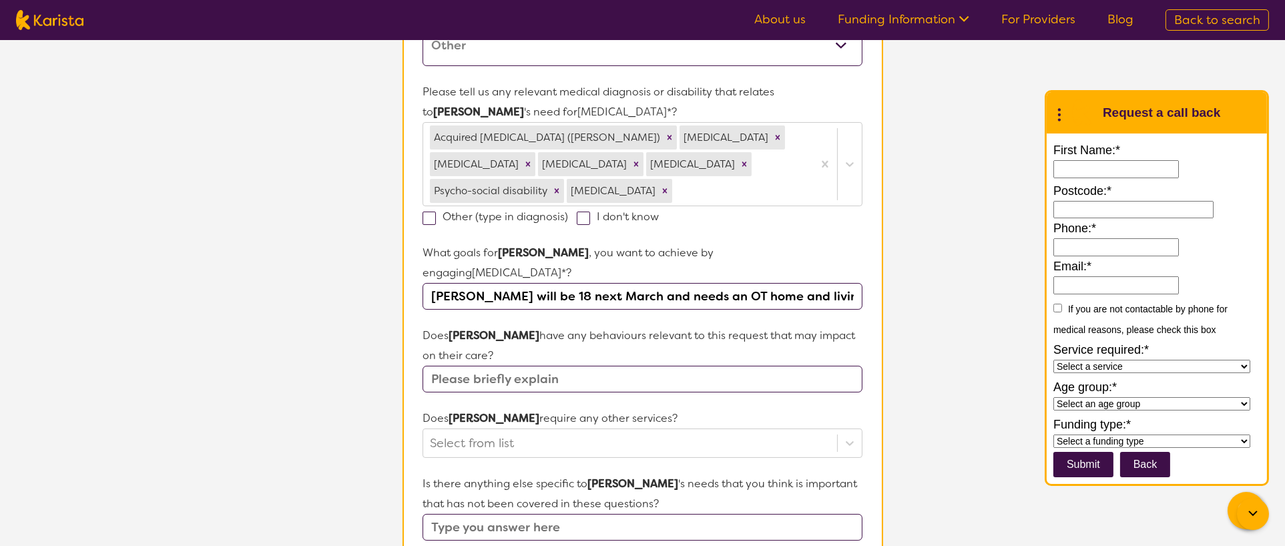
click at [641, 272] on input "Seth will be 18 next March and needs an OT home and living assessment to get SD…" at bounding box center [642, 296] width 439 height 27
click at [588, 272] on input "Seth will be 18 next March and needs an OT home and living assessment to get SD…" at bounding box center [642, 296] width 439 height 27
click at [584, 272] on input "Seth will be 18 next March and needs an OT home and living assessment to get SD…" at bounding box center [642, 296] width 439 height 27
drag, startPoint x: 714, startPoint y: 278, endPoint x: 692, endPoint y: 350, distance: 74.5
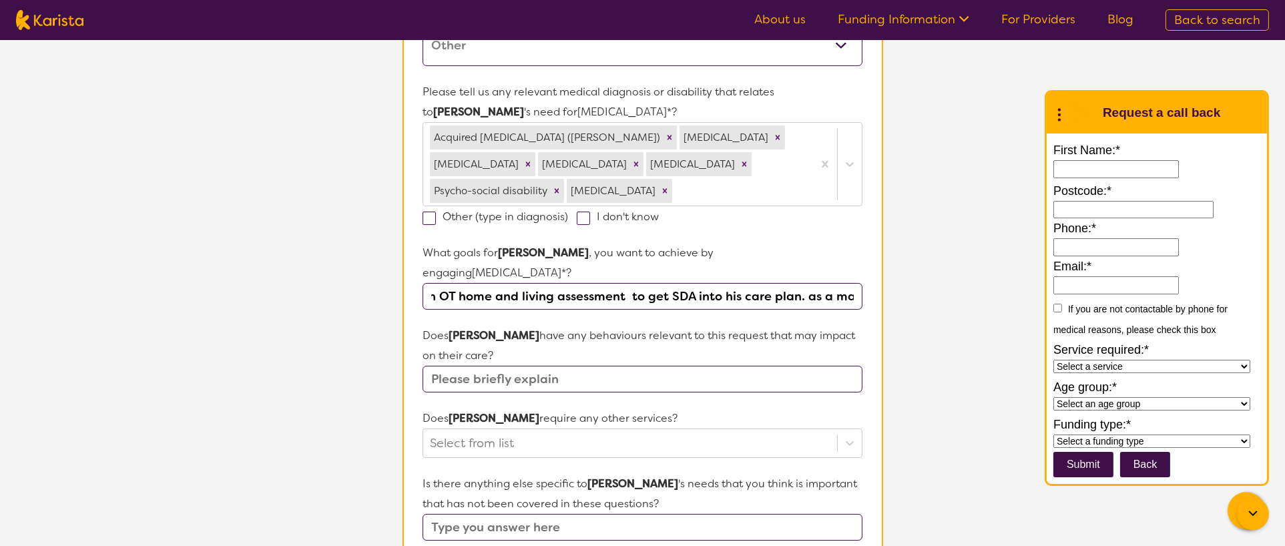
click at [641, 272] on input "Seth will be 18 next March and needs an OT home and living assessment to get SD…" at bounding box center [642, 296] width 439 height 27
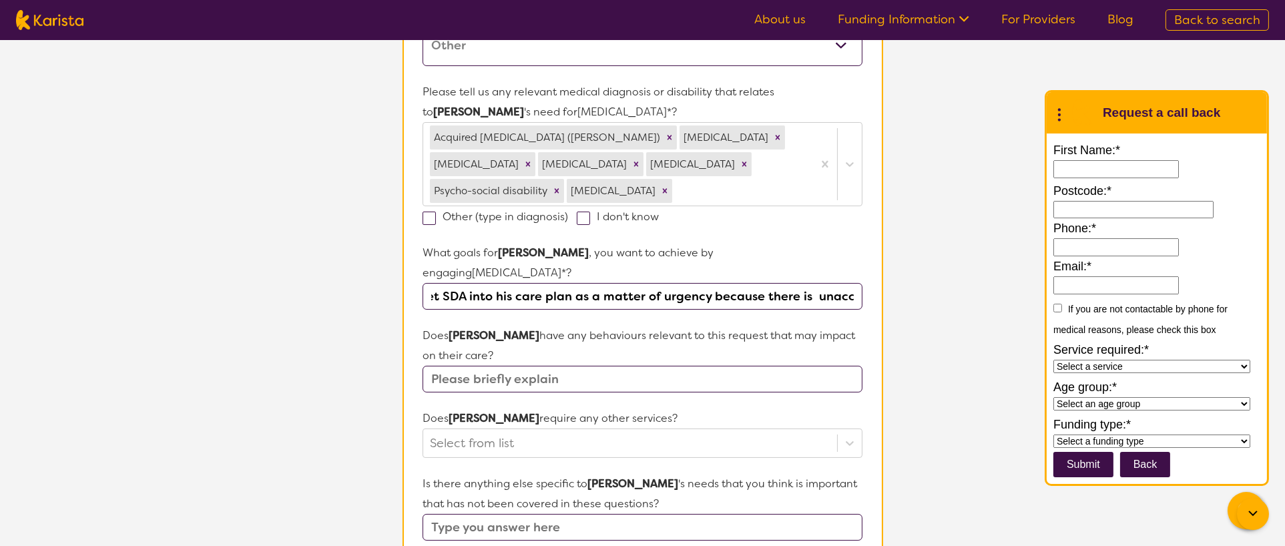
click at [641, 272] on input "Seth will be 18 next March and needs an OT home and living assessment to get SD…" at bounding box center [642, 296] width 439 height 27
drag, startPoint x: 781, startPoint y: 276, endPoint x: 770, endPoint y: 309, distance: 35.0
click at [641, 272] on input "Seth will be 18 next March and needs an OT home and living assessment to get SD…" at bounding box center [642, 296] width 439 height 27
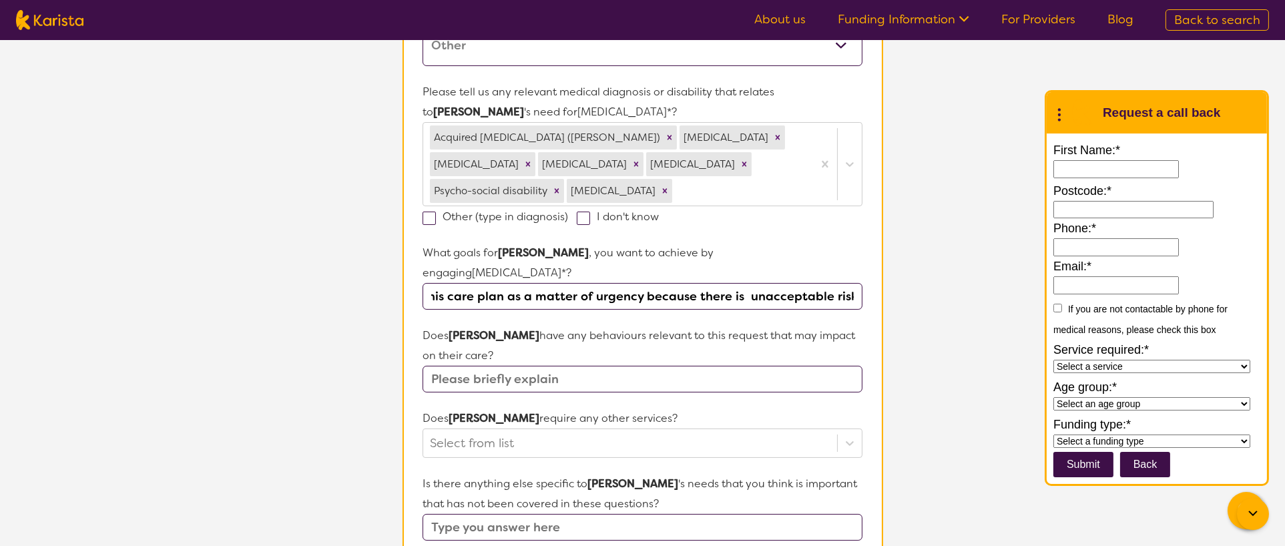
click at [641, 272] on input "Seth will be 18 next March and needs an OT home and living assessment to get SD…" at bounding box center [642, 296] width 439 height 27
type input "Seth will be 18 next March and needs an OT home and living assessment to get SD…"
drag, startPoint x: 846, startPoint y: 311, endPoint x: 585, endPoint y: 354, distance: 264.6
click at [585, 272] on input "text" at bounding box center [642, 379] width 439 height 27
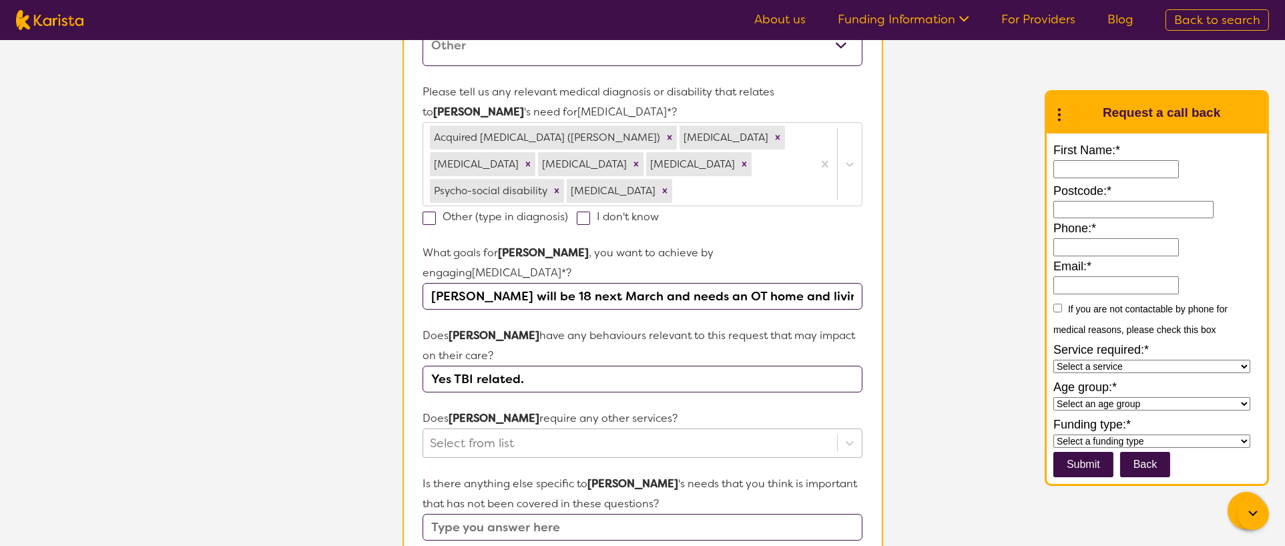
type input "Yes TBI related."
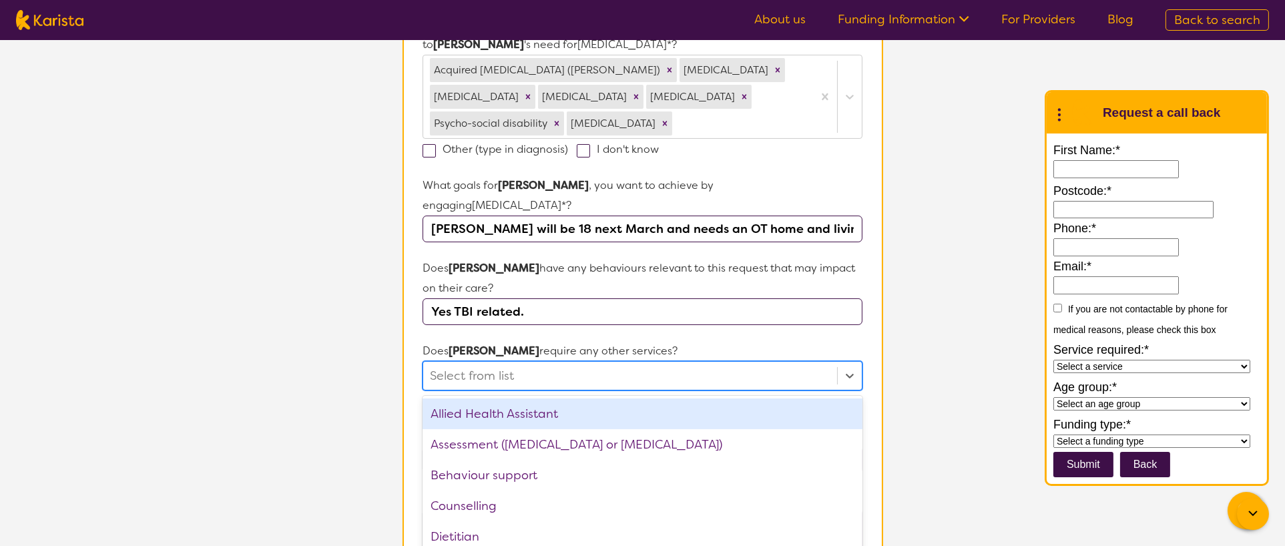
scroll to position [437, 0]
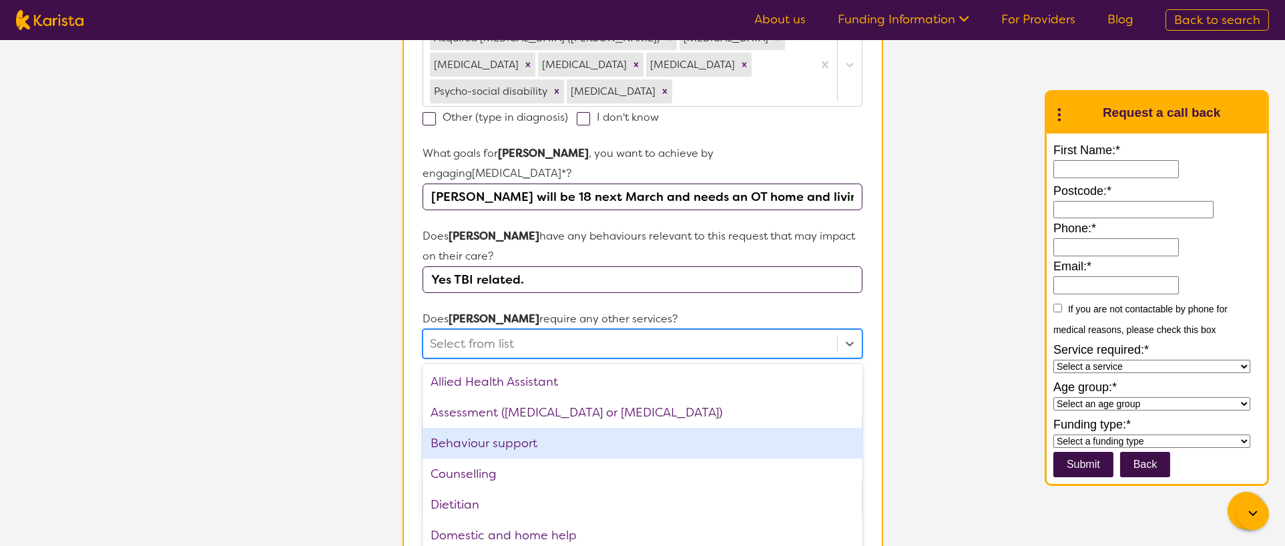
click at [539, 272] on div "option Behaviour support focused, 3 of 21. 21 results available. Use Up and Dow…" at bounding box center [642, 343] width 439 height 29
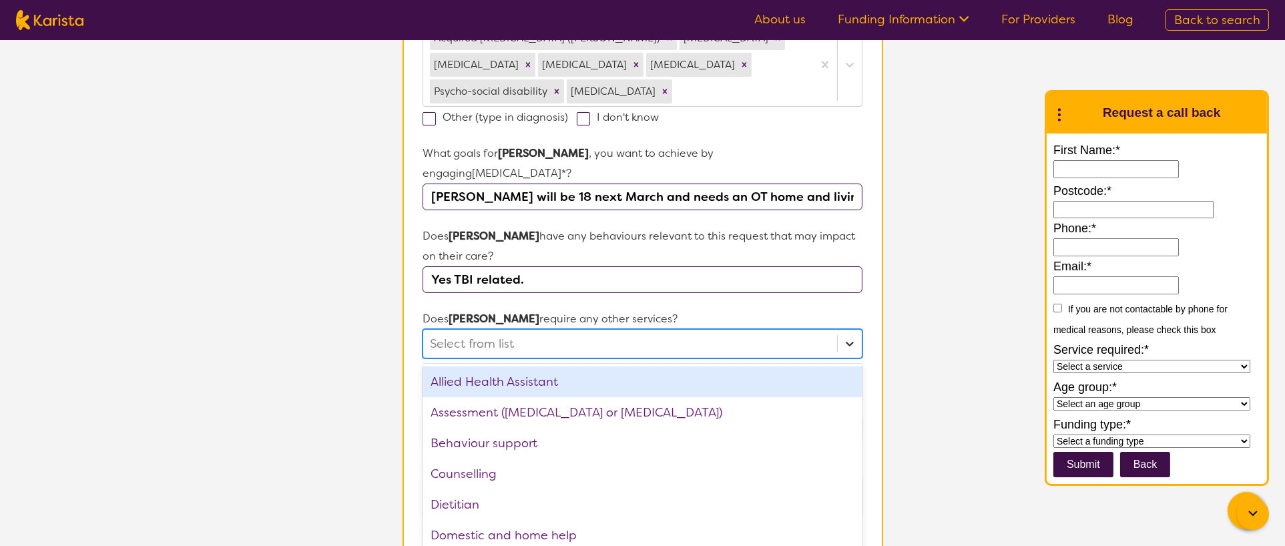
click at [641, 272] on icon at bounding box center [849, 343] width 13 height 13
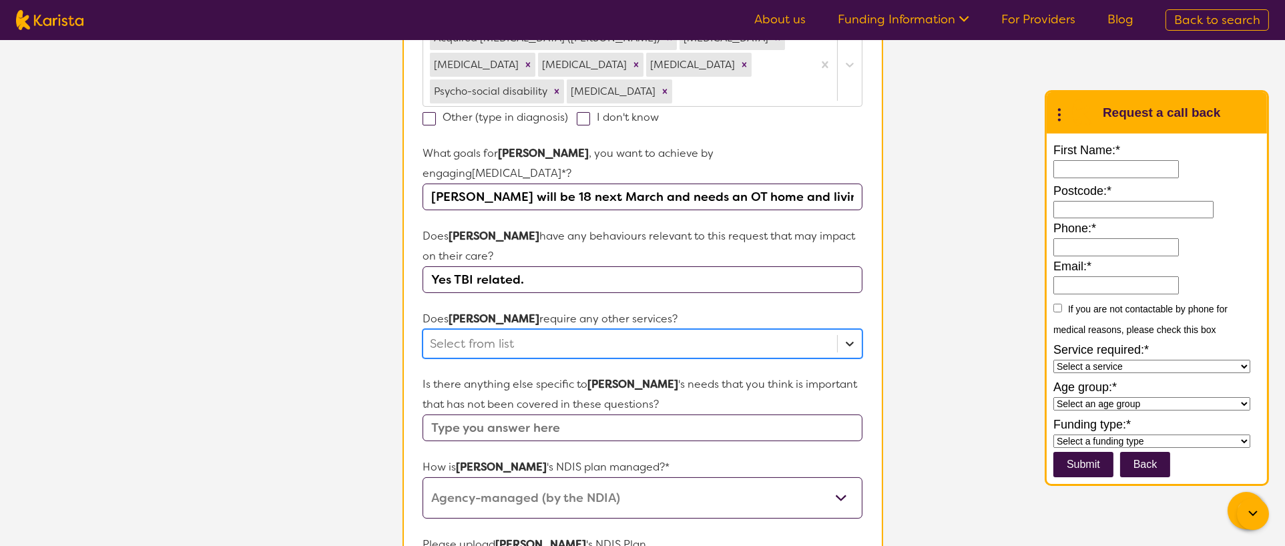
click at [641, 272] on icon at bounding box center [849, 343] width 13 height 13
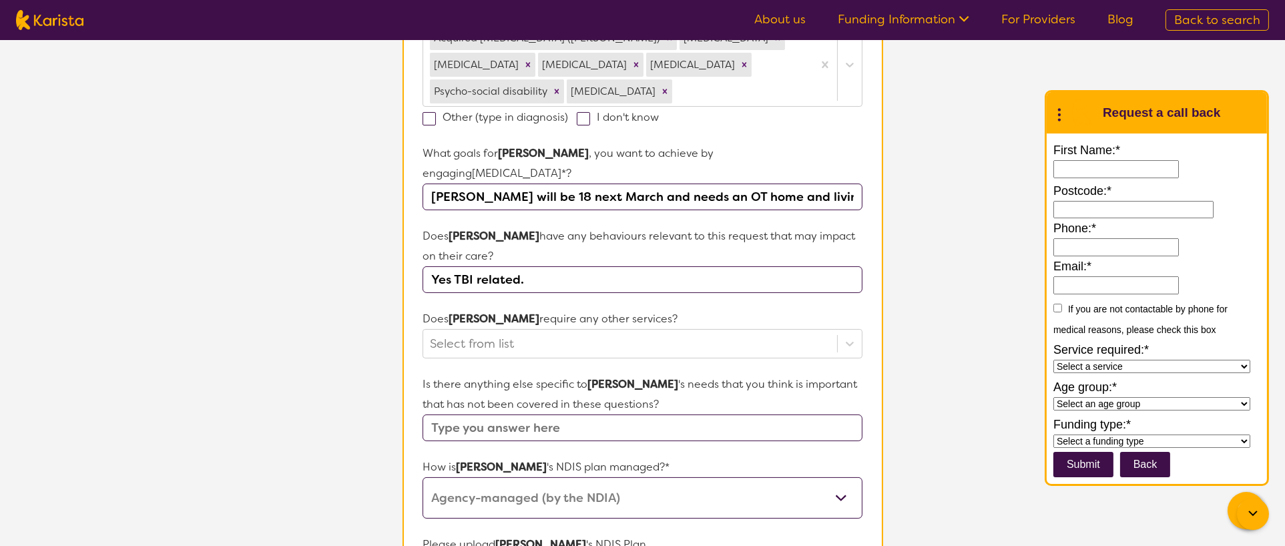
click at [641, 272] on input "text" at bounding box center [642, 428] width 439 height 27
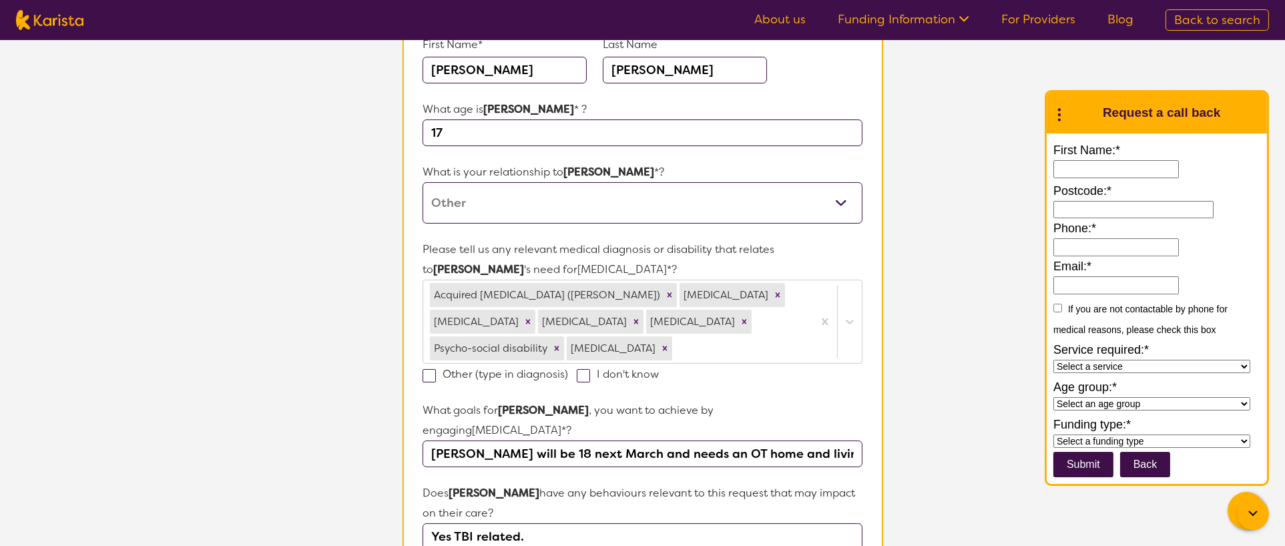
scroll to position [0, 0]
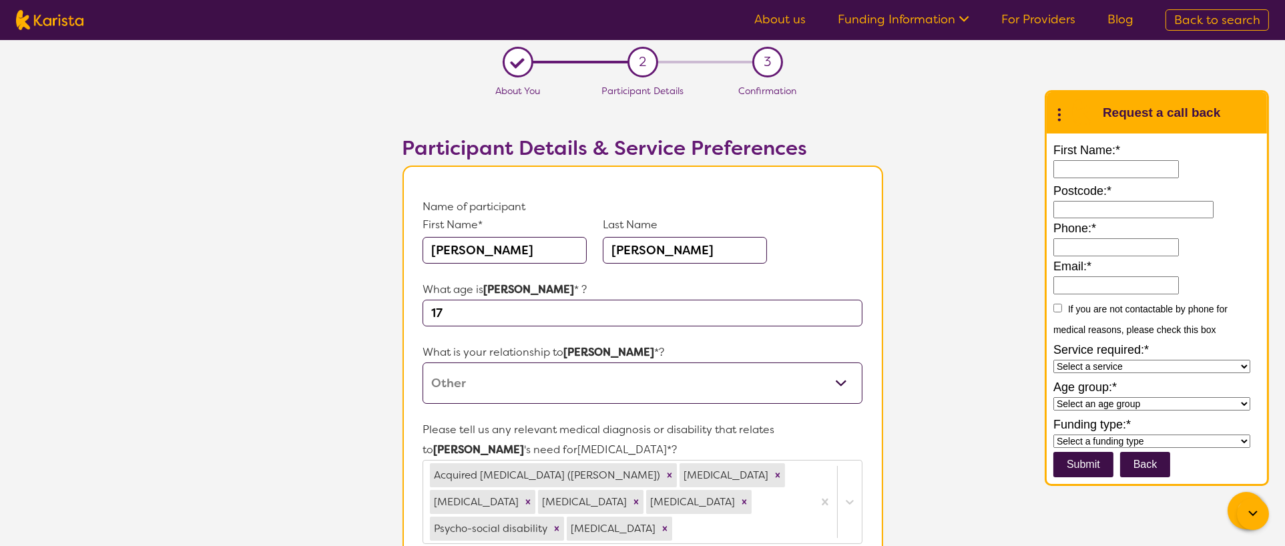
click at [641, 25] on link "About us" at bounding box center [779, 19] width 51 height 16
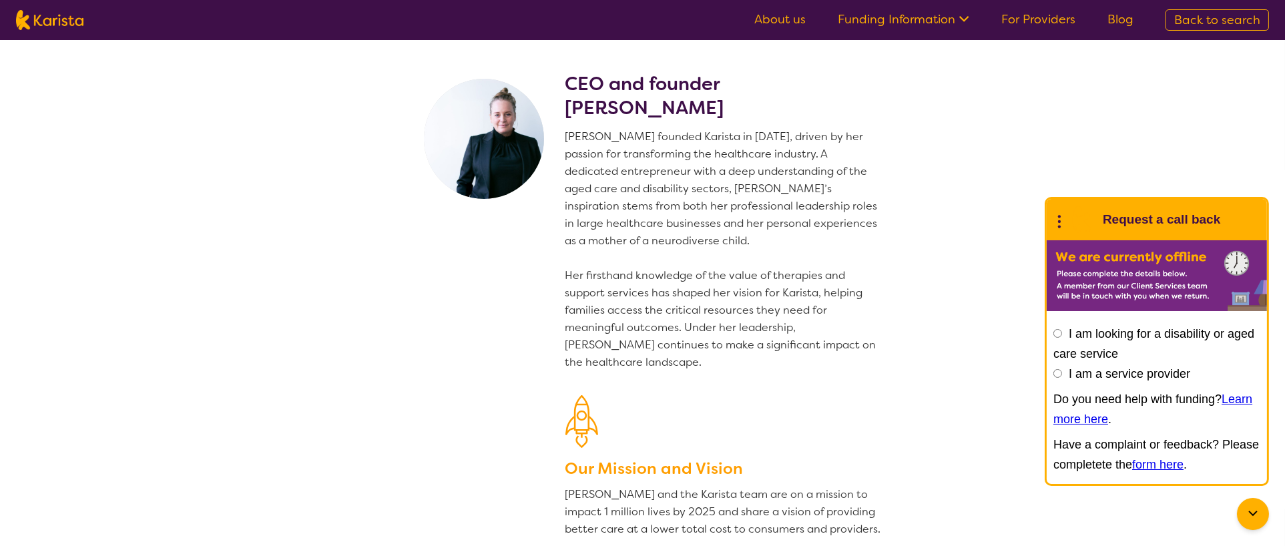
click at [1112, 19] on link "Blog" at bounding box center [1120, 19] width 26 height 16
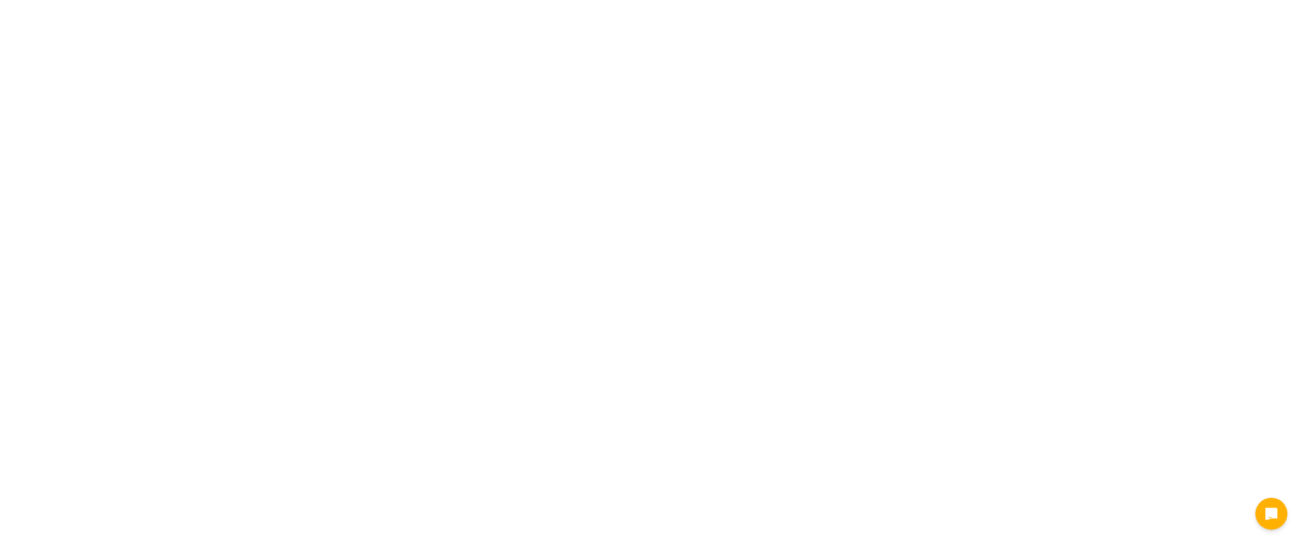
select select "[MEDICAL_DATA]"
select select "AD"
select select "NDIS"
select select "[MEDICAL_DATA]"
select select "AD"
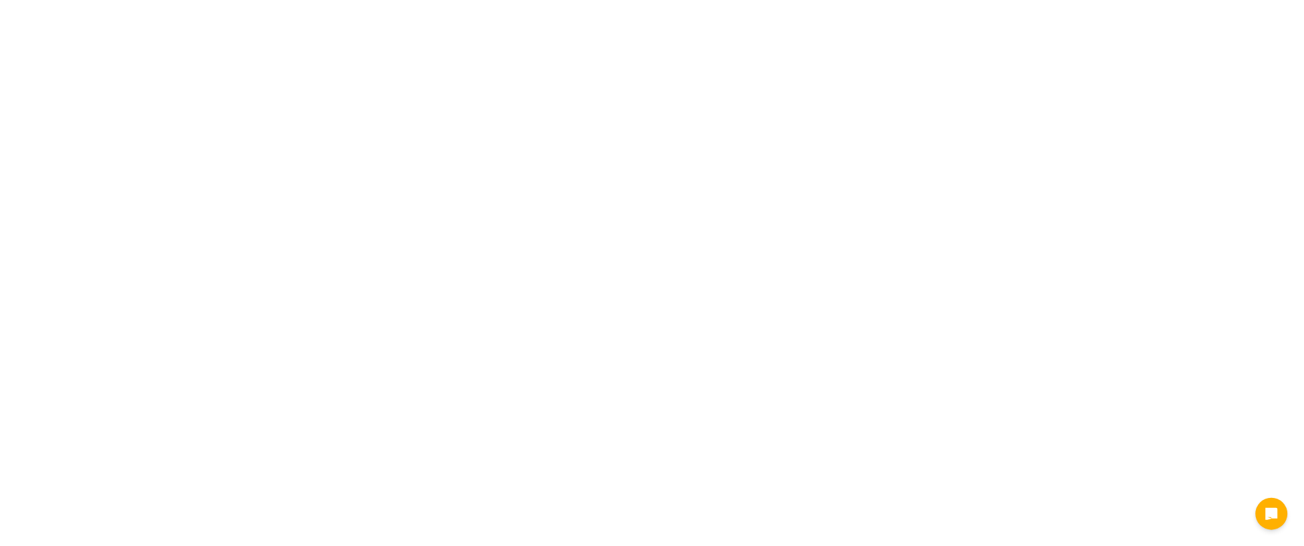
select select "NDIS"
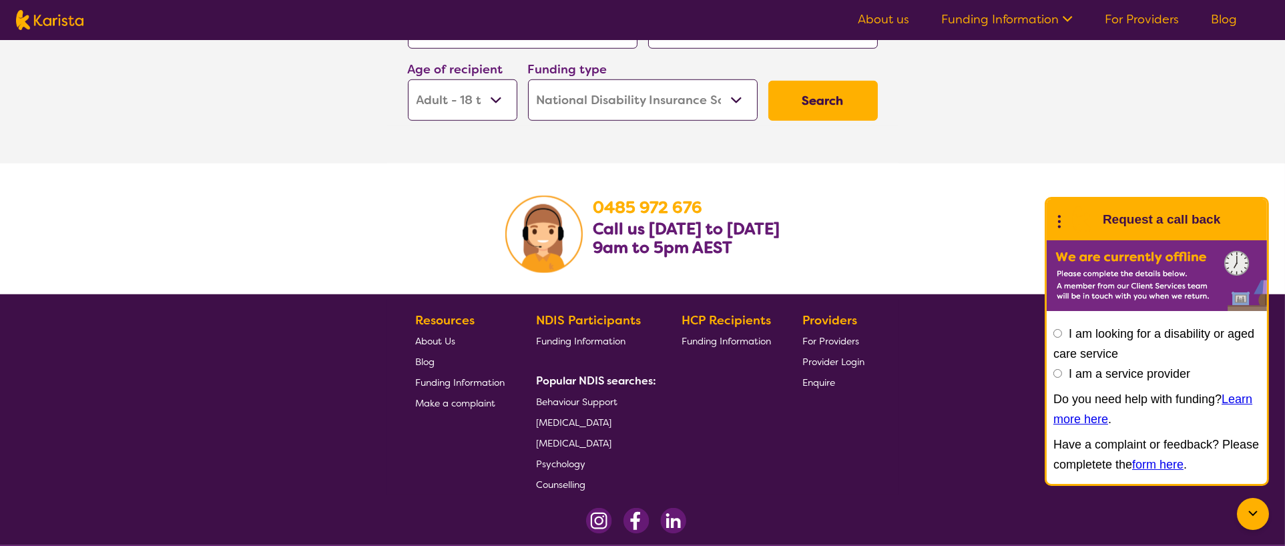
scroll to position [2136, 0]
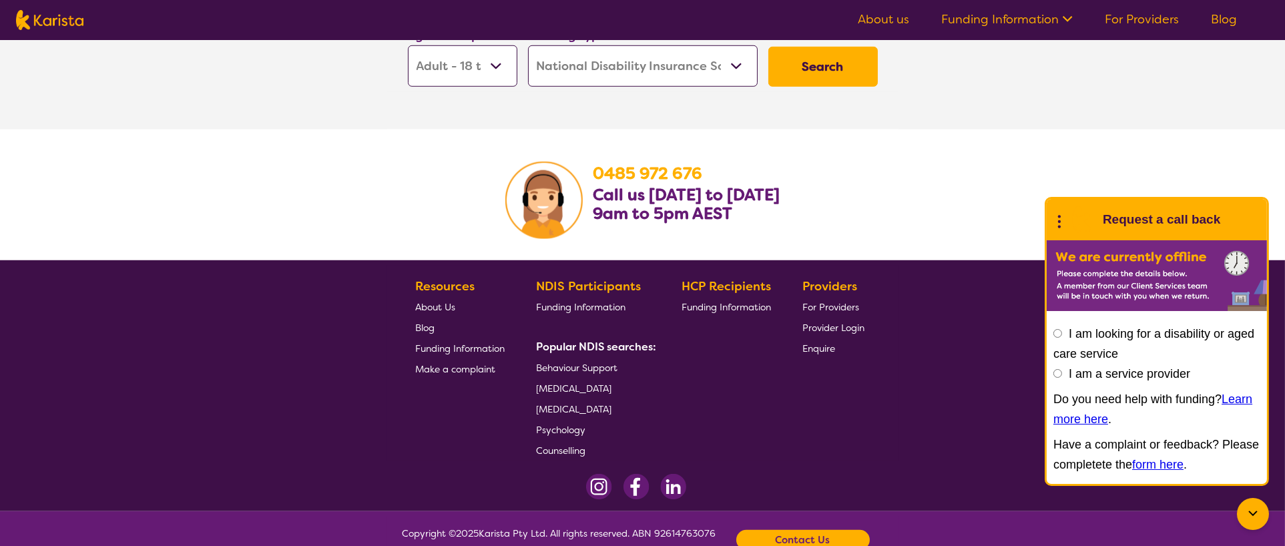
click at [563, 370] on span "Behaviour Support" at bounding box center [576, 368] width 81 height 12
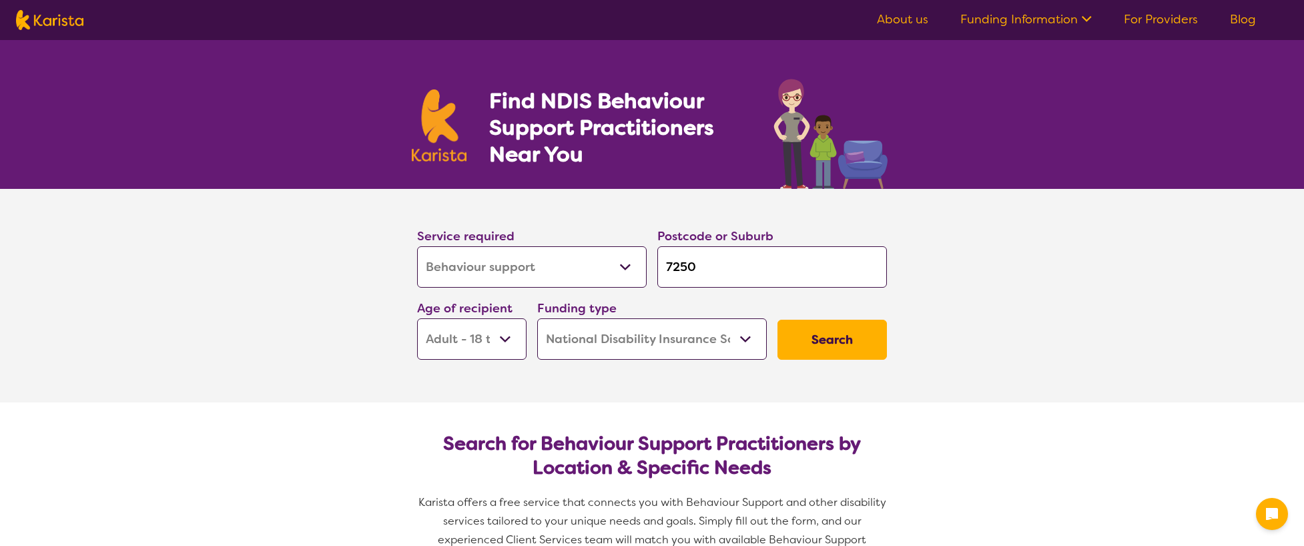
select select "Behaviour support"
select select "AD"
select select "NDIS"
select select "Behaviour support"
select select "AD"
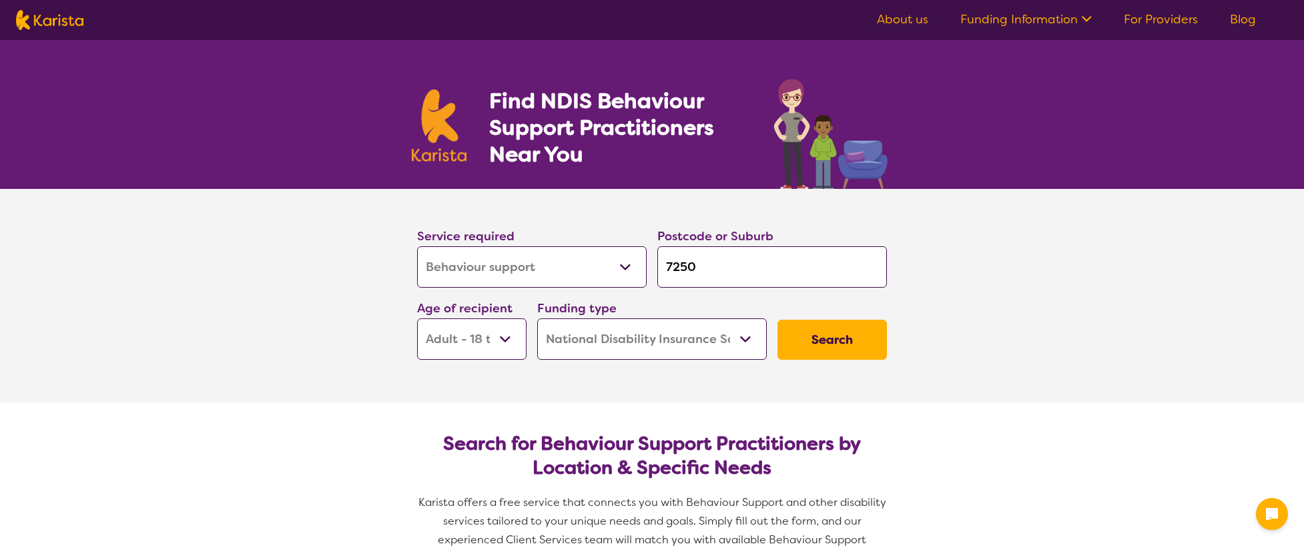
select select "NDIS"
